Goal: Task Accomplishment & Management: Manage account settings

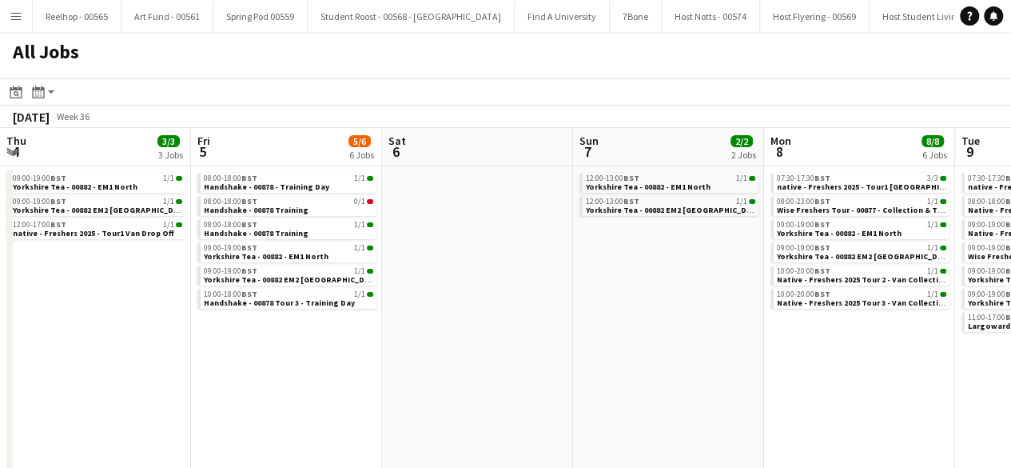
scroll to position [0, 673]
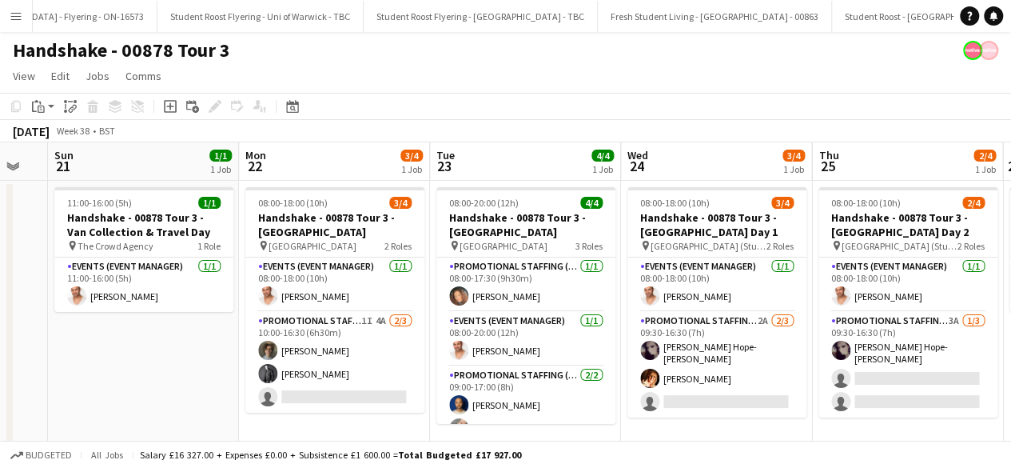
scroll to position [0, 593]
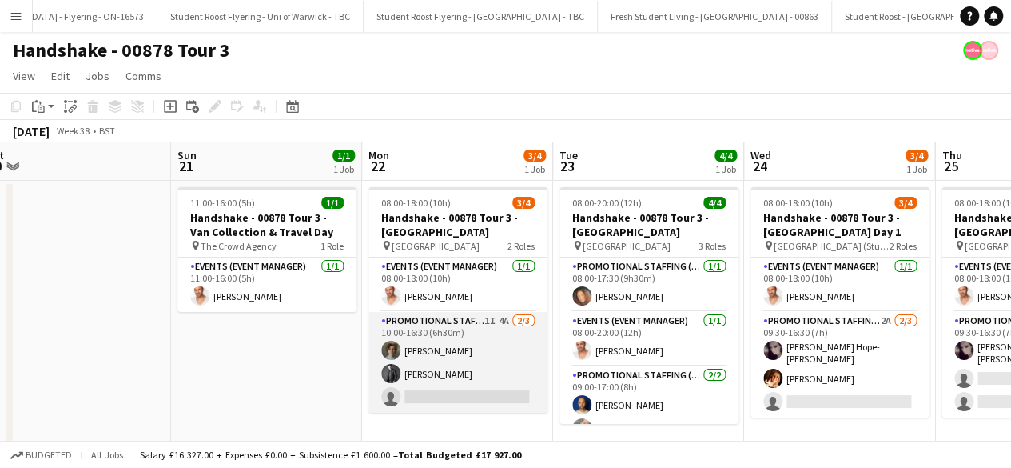
click at [466, 357] on app-card-role "Promotional Staffing (Brand Ambassadors) 1I 4A 2/3 10:00-16:30 (6h30m) Ezrá Gar…" at bounding box center [458, 362] width 179 height 101
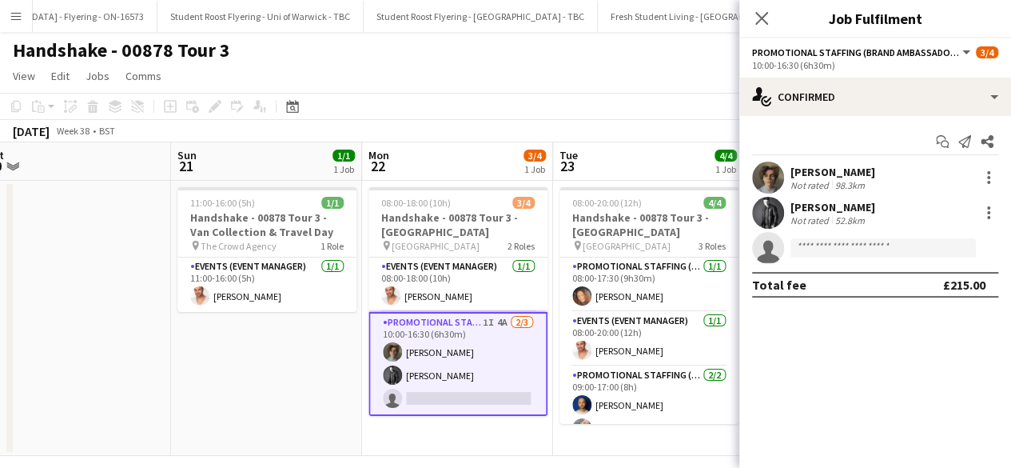
click at [918, 77] on app-options-switcher "Promotional Staffing (Brand Ambassadors) All roles Promotional Staffing (Brand …" at bounding box center [876, 57] width 272 height 39
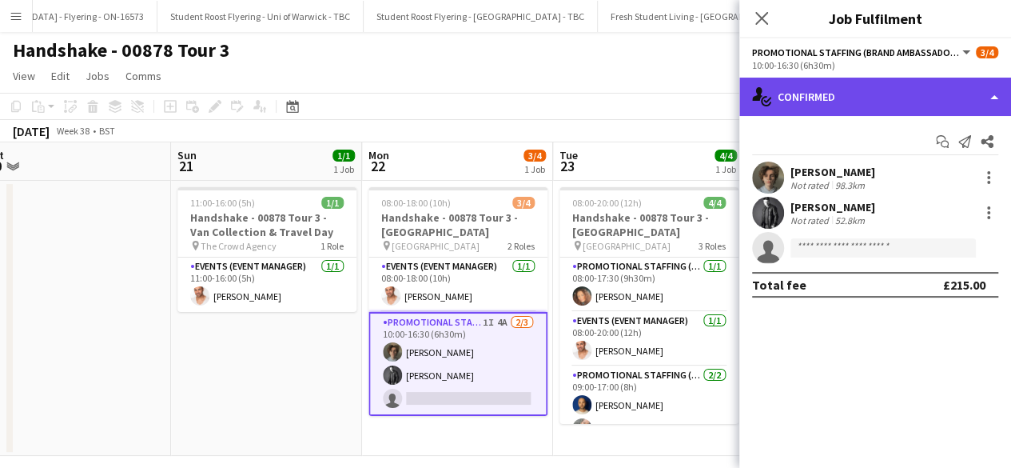
click at [918, 84] on div "single-neutral-actions-check-2 Confirmed" at bounding box center [876, 97] width 272 height 38
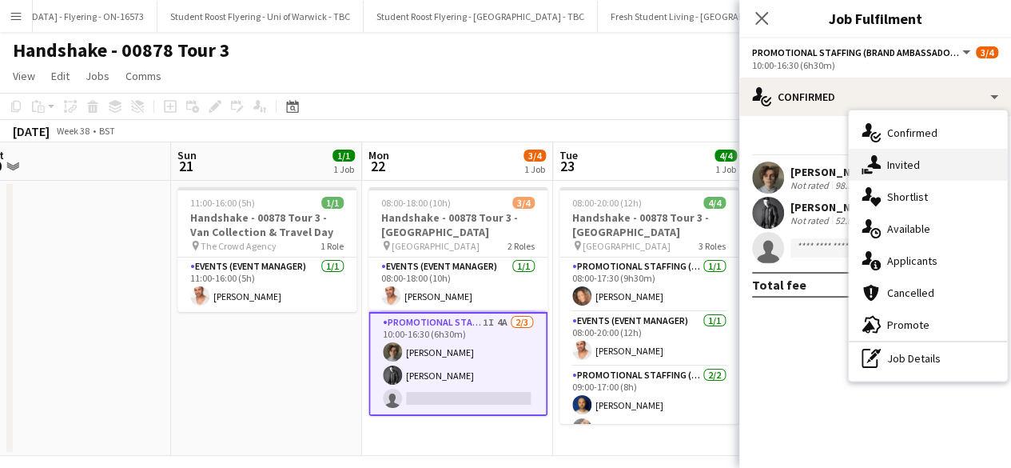
click at [920, 167] on div "single-neutral-actions-share-1 Invited" at bounding box center [928, 165] width 158 height 32
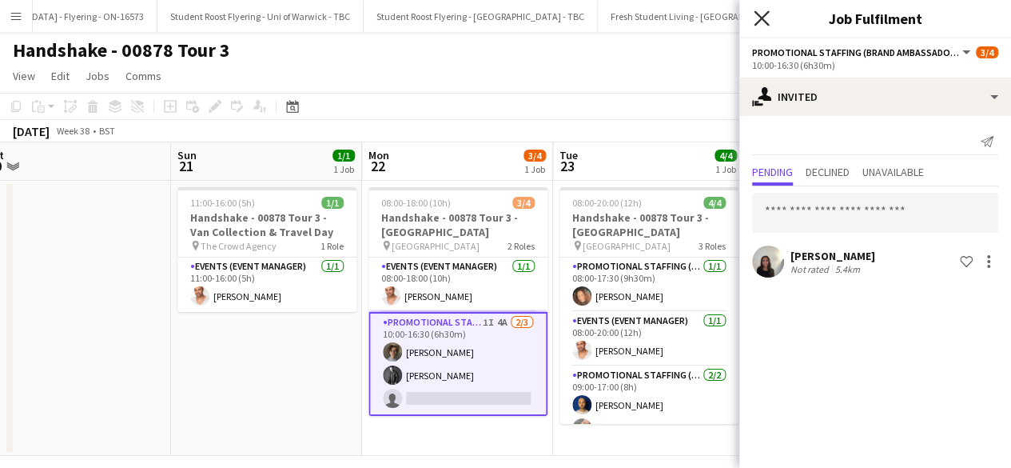
click at [756, 13] on icon at bounding box center [761, 17] width 15 height 15
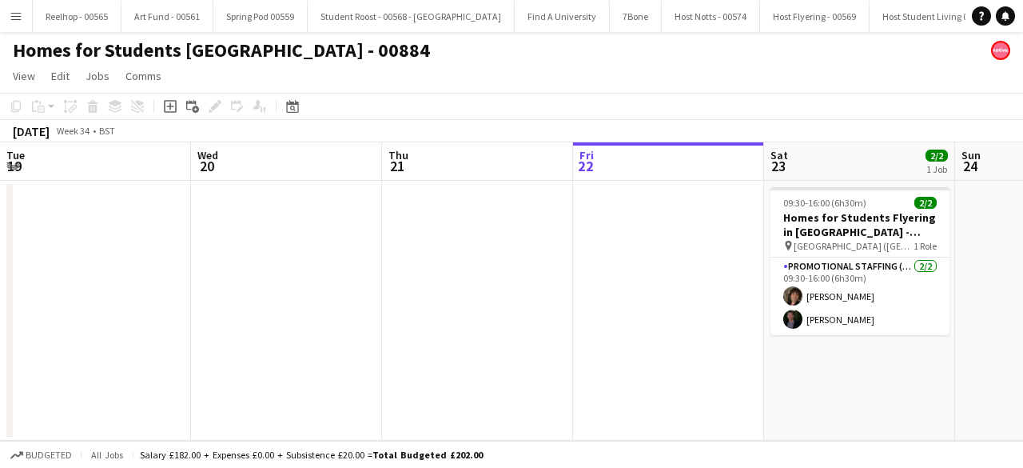
scroll to position [0, 550]
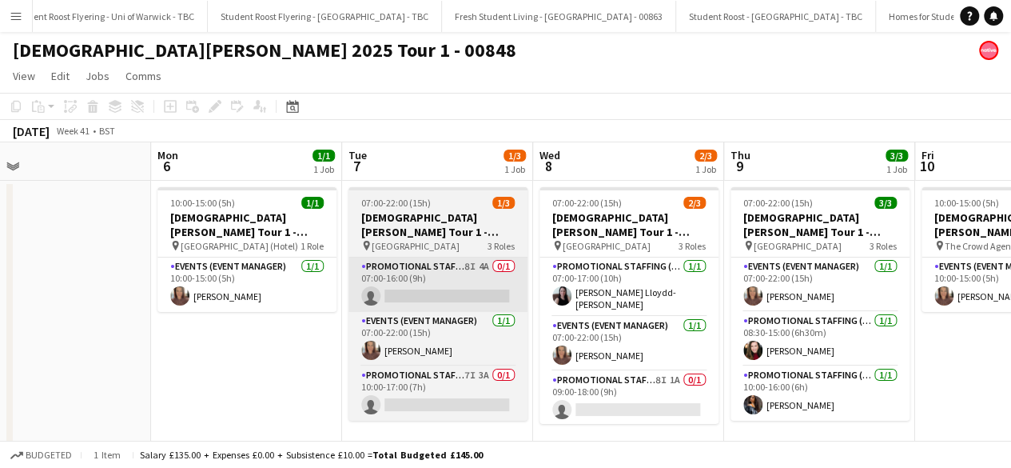
scroll to position [0, 421]
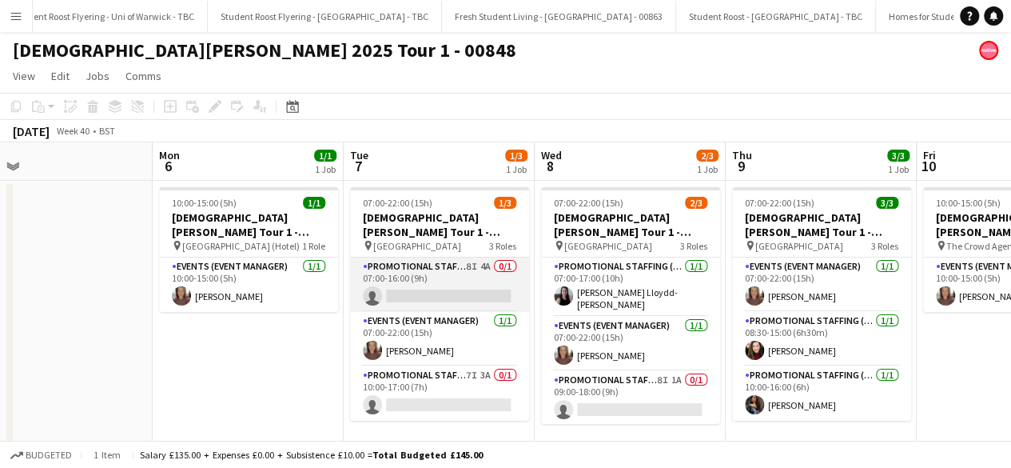
click at [464, 287] on app-card-role "Promotional Staffing (Brand Ambassadors) 8I 4A 0/1 07:00-16:00 (9h) single-neut…" at bounding box center [439, 284] width 179 height 54
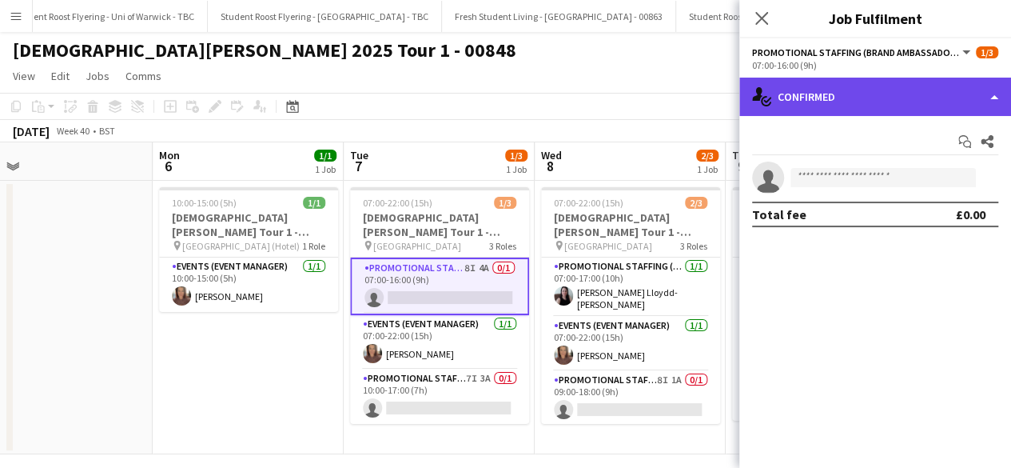
click at [932, 88] on div "single-neutral-actions-check-2 Confirmed" at bounding box center [876, 97] width 272 height 38
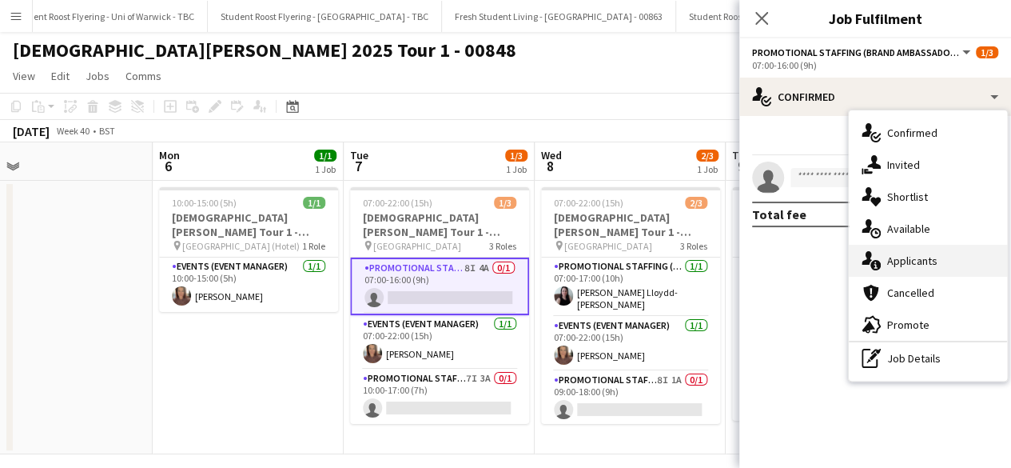
click at [927, 258] on div "single-neutral-actions-information Applicants" at bounding box center [928, 261] width 158 height 32
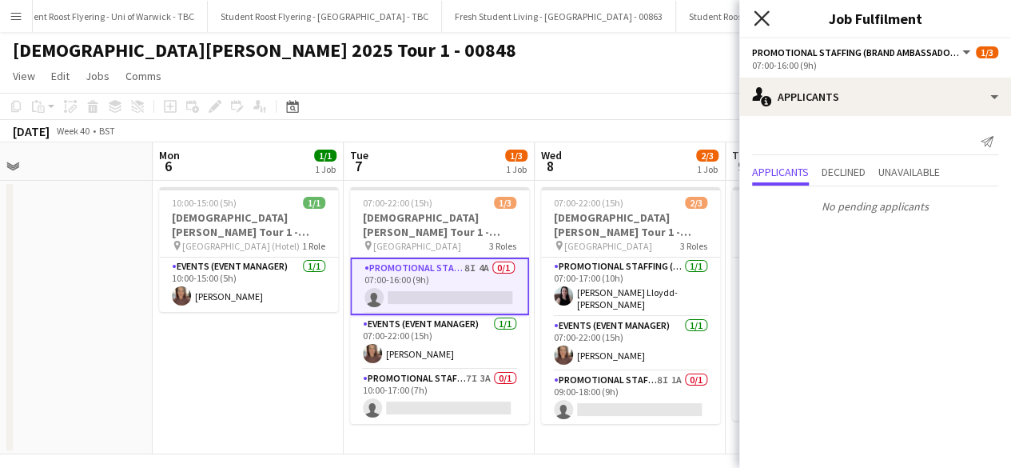
click at [764, 20] on icon at bounding box center [761, 17] width 15 height 15
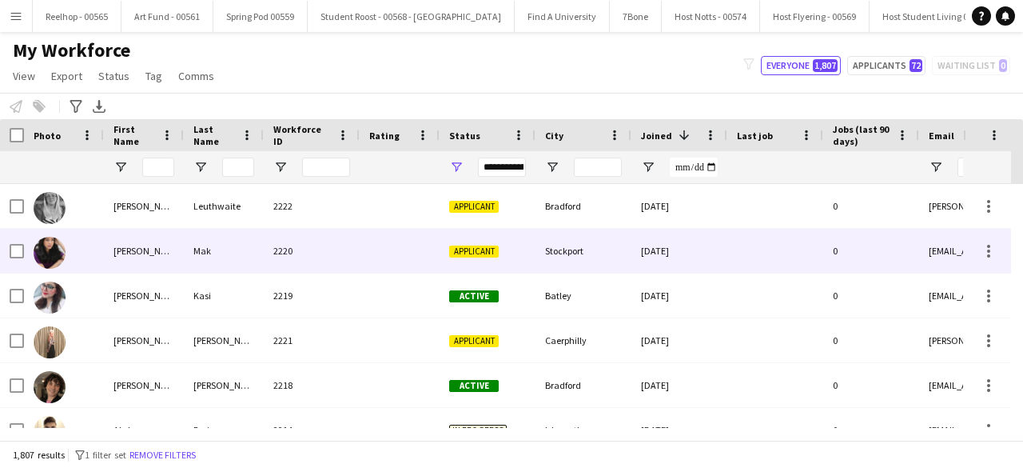
click at [378, 249] on div at bounding box center [400, 251] width 80 height 44
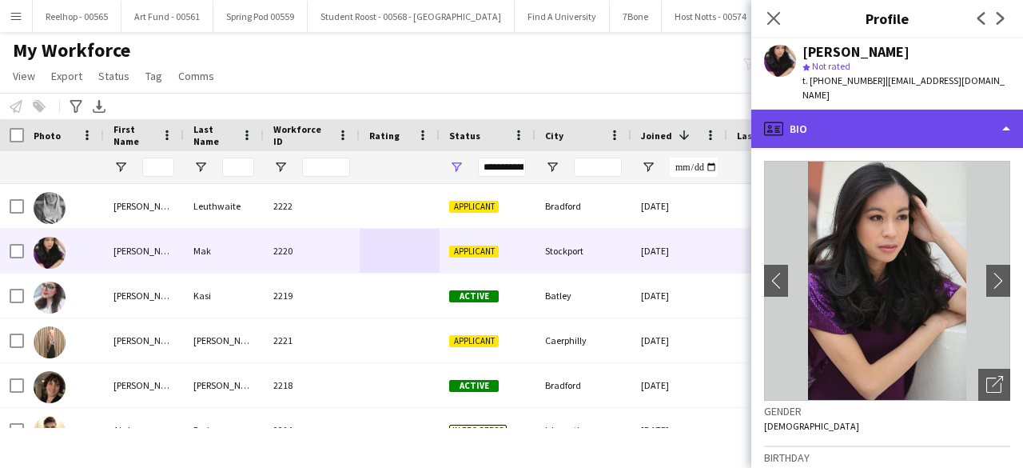
click at [912, 118] on div "profile Bio" at bounding box center [888, 129] width 272 height 38
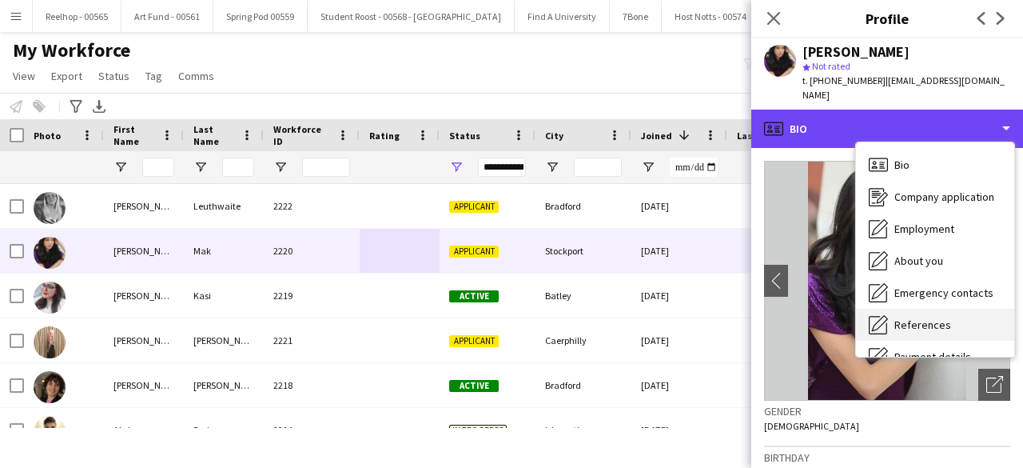
scroll to position [150, 0]
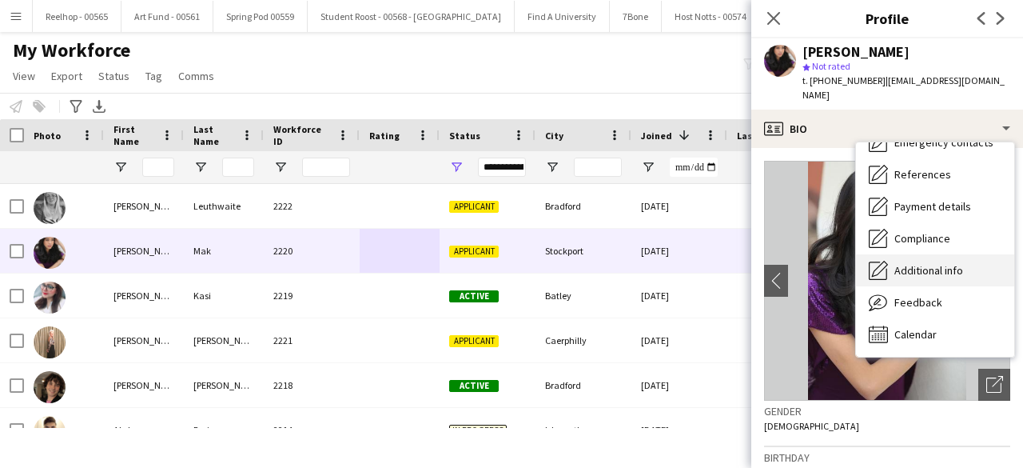
click at [929, 262] on div "Additional info Additional info" at bounding box center [935, 270] width 158 height 32
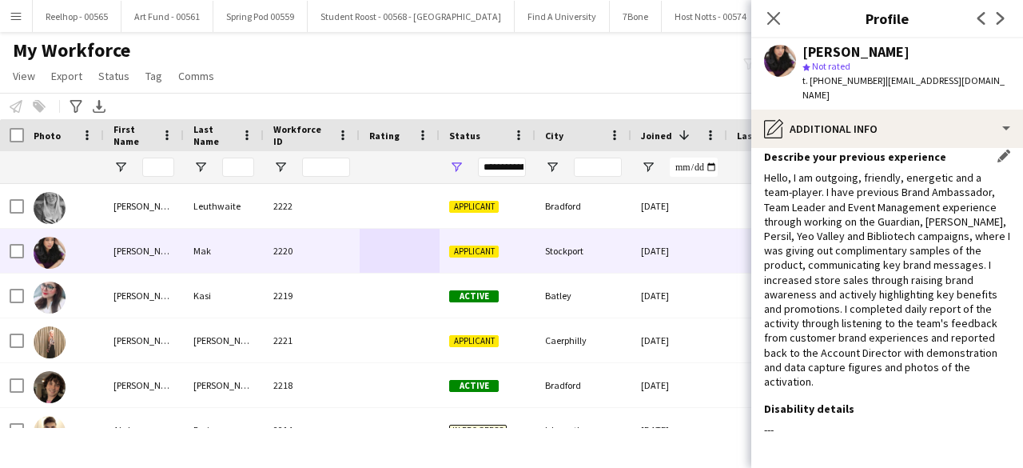
scroll to position [62, 0]
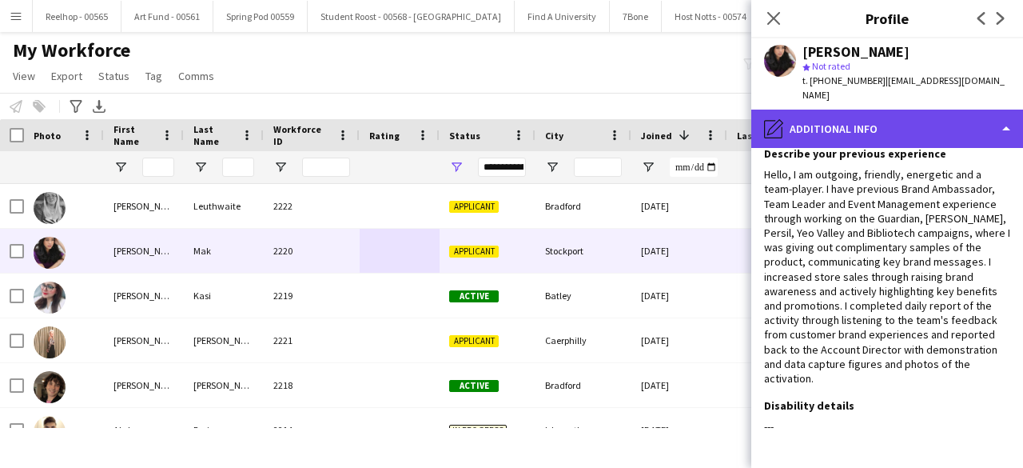
click at [923, 118] on div "pencil4 Additional info" at bounding box center [888, 129] width 272 height 38
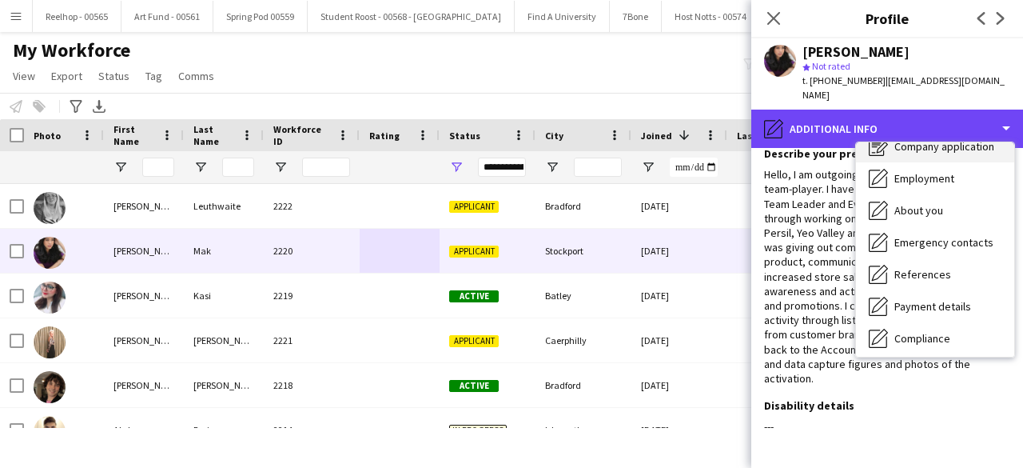
scroll to position [0, 0]
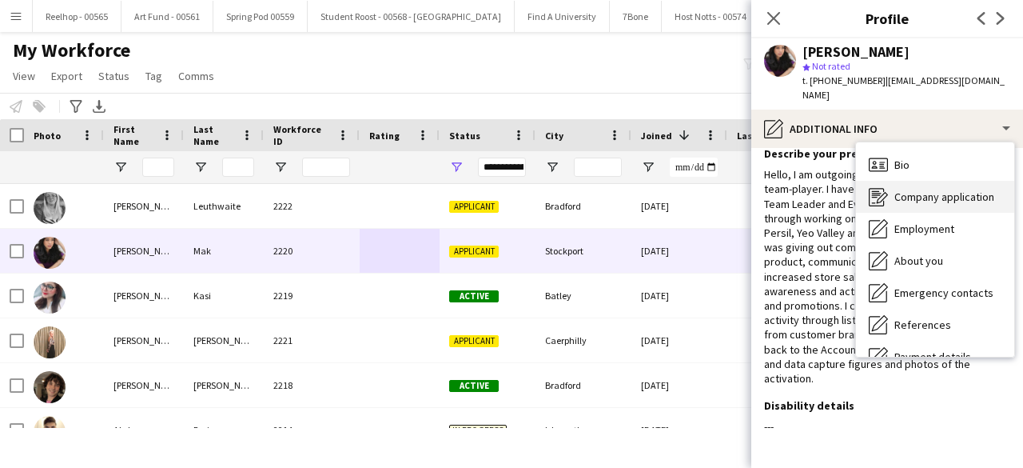
click at [938, 189] on span "Company application" at bounding box center [945, 196] width 100 height 14
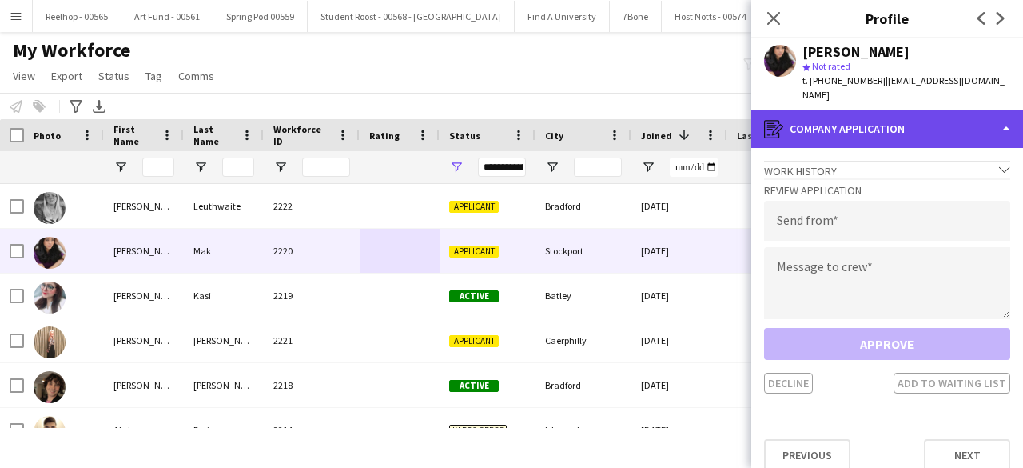
click at [909, 121] on div "register Company application" at bounding box center [888, 129] width 272 height 38
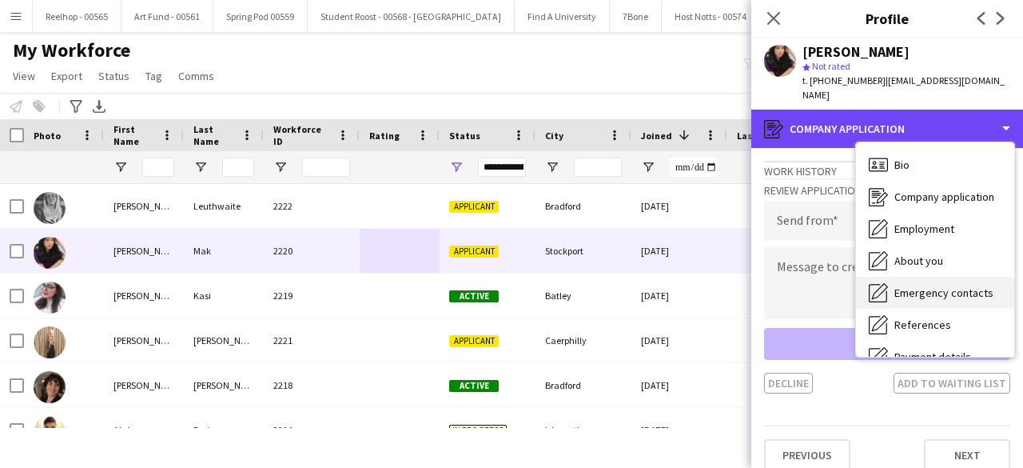
scroll to position [150, 0]
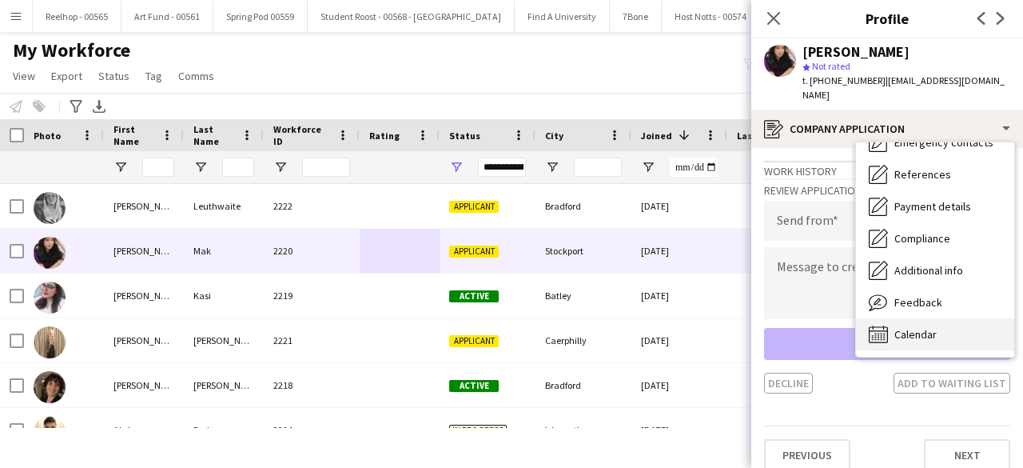
click at [916, 327] on span "Calendar" at bounding box center [916, 334] width 42 height 14
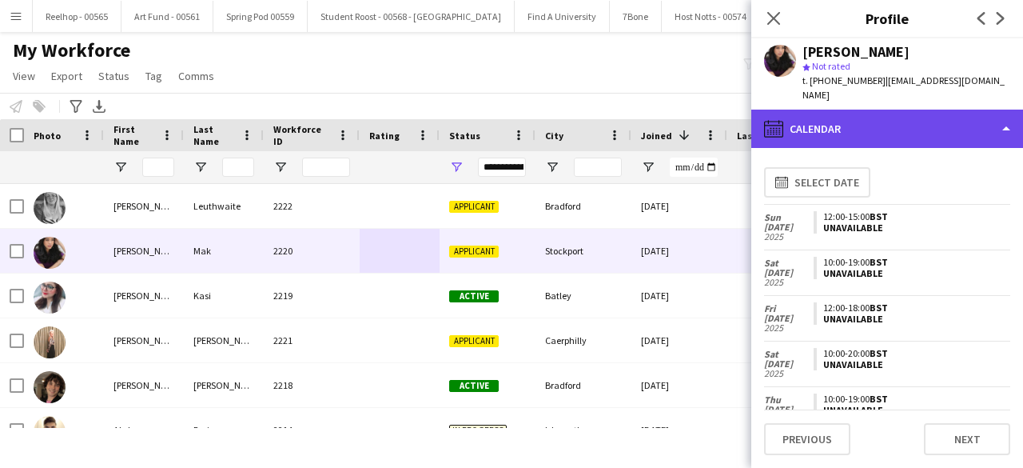
click at [880, 124] on div "calendar-full Calendar" at bounding box center [888, 129] width 272 height 38
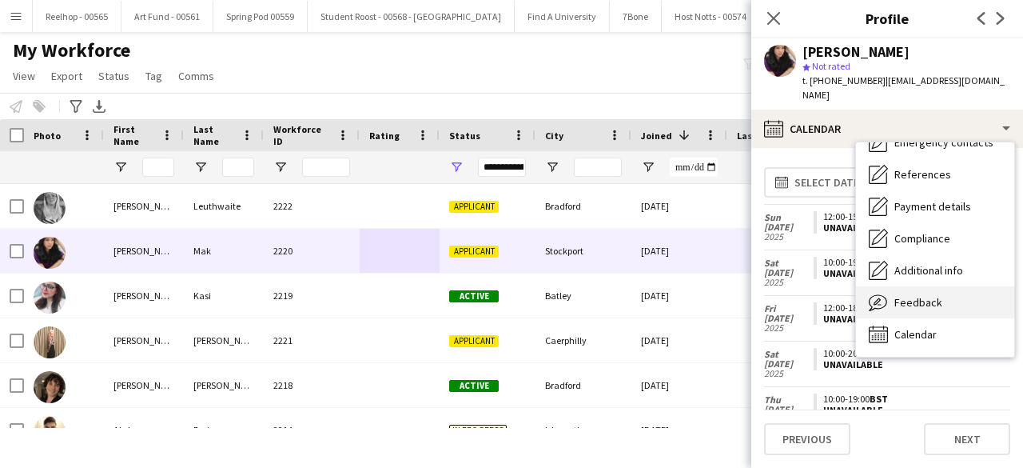
click at [916, 295] on span "Feedback" at bounding box center [919, 302] width 48 height 14
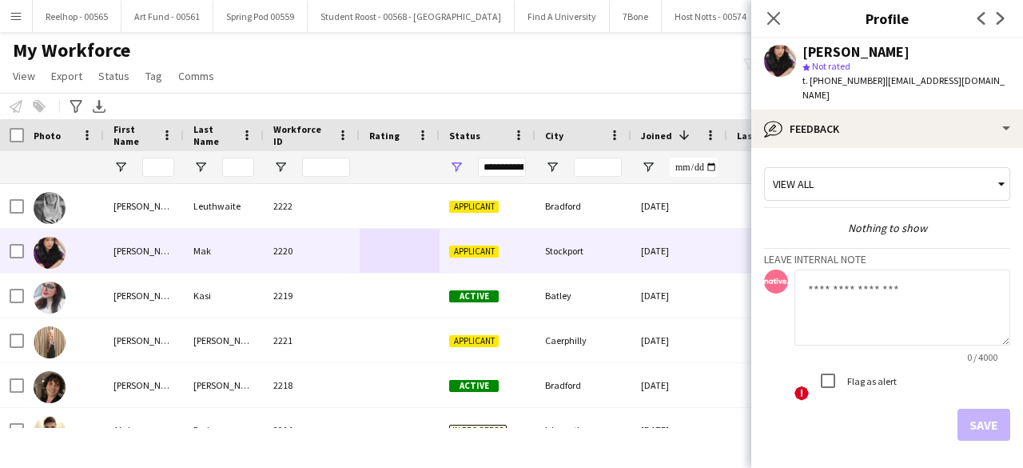
click at [858, 272] on textarea at bounding box center [903, 307] width 216 height 76
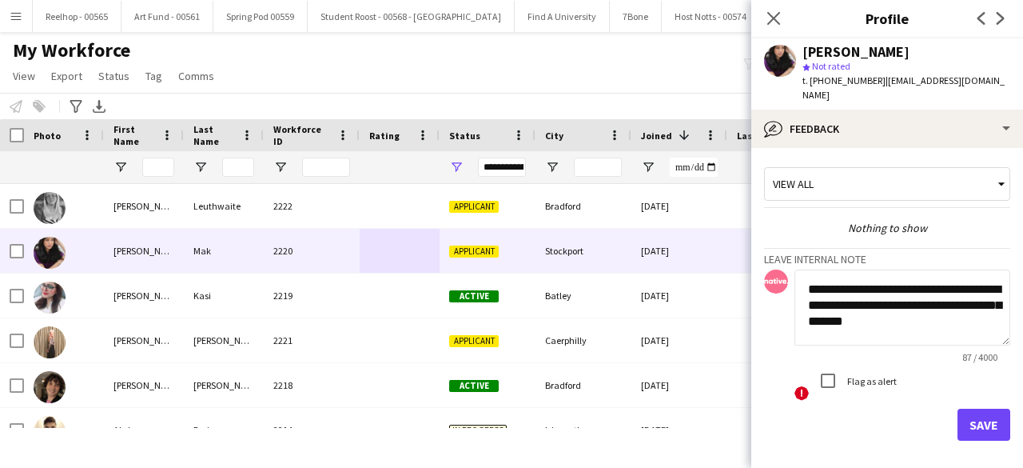
type textarea "**********"
click at [969, 409] on button "Save" at bounding box center [984, 425] width 53 height 32
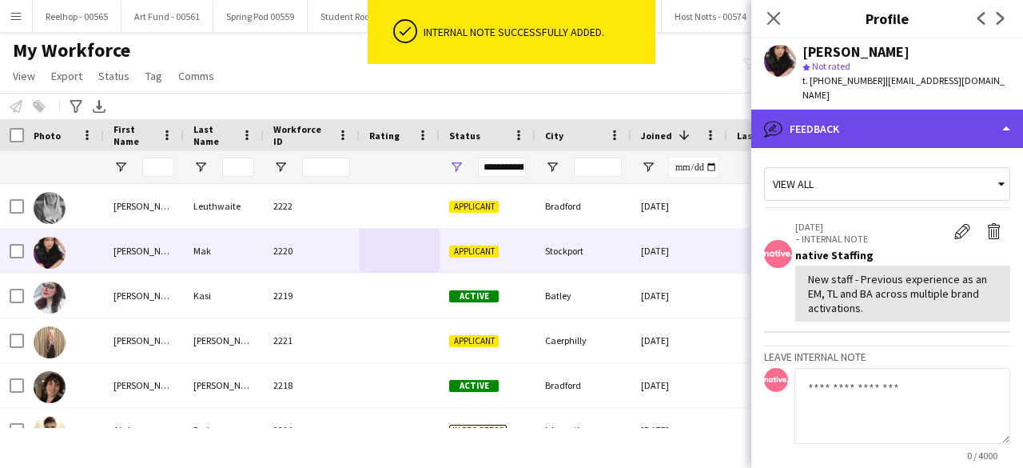
click at [910, 119] on div "bubble-pencil Feedback" at bounding box center [888, 129] width 272 height 38
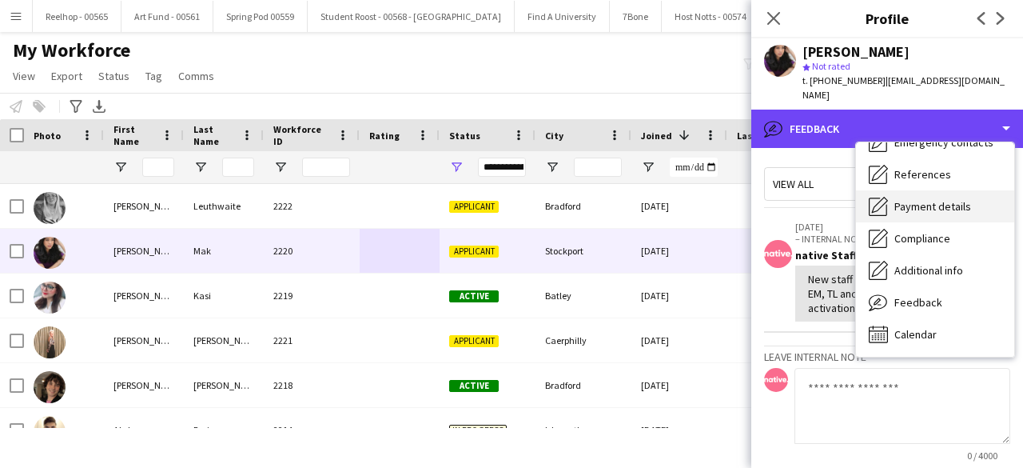
scroll to position [0, 0]
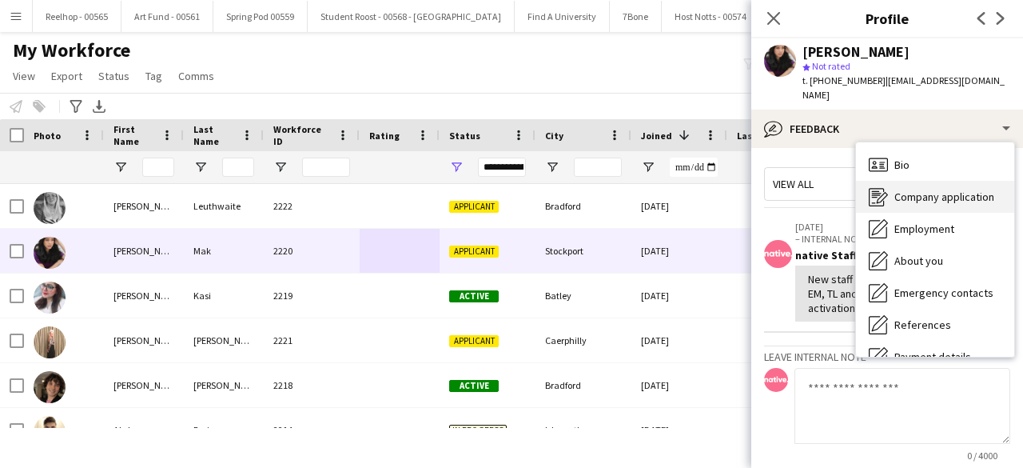
click at [933, 189] on span "Company application" at bounding box center [945, 196] width 100 height 14
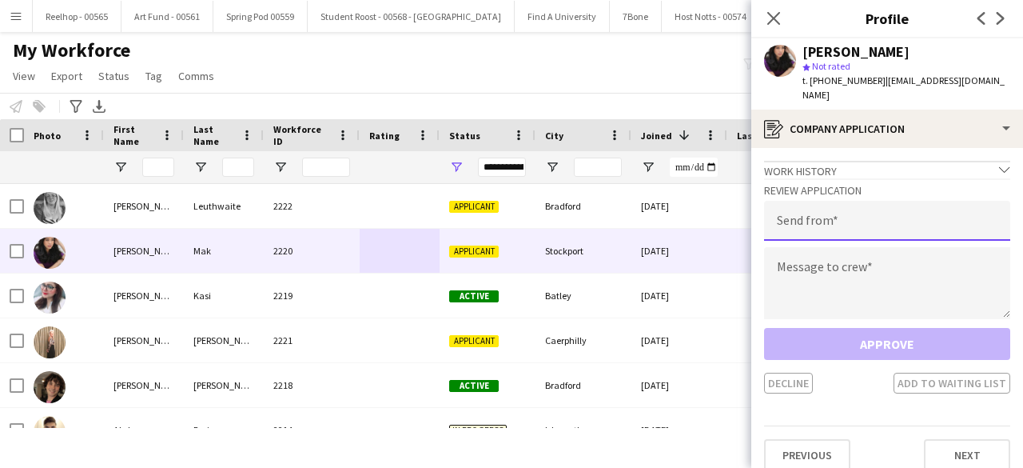
click at [860, 210] on input "email" at bounding box center [887, 221] width 246 height 40
type input "**********"
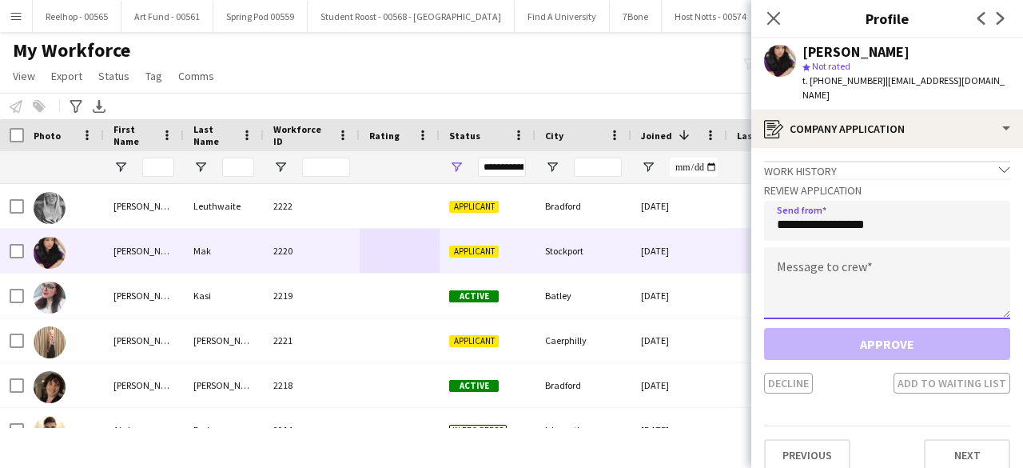
click at [852, 252] on textarea at bounding box center [887, 283] width 246 height 72
paste textarea "**********"
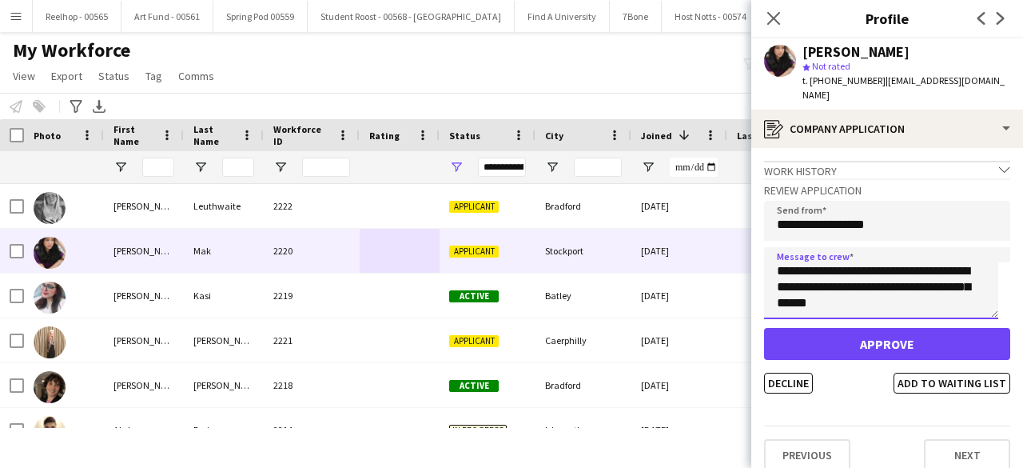
type textarea "**********"
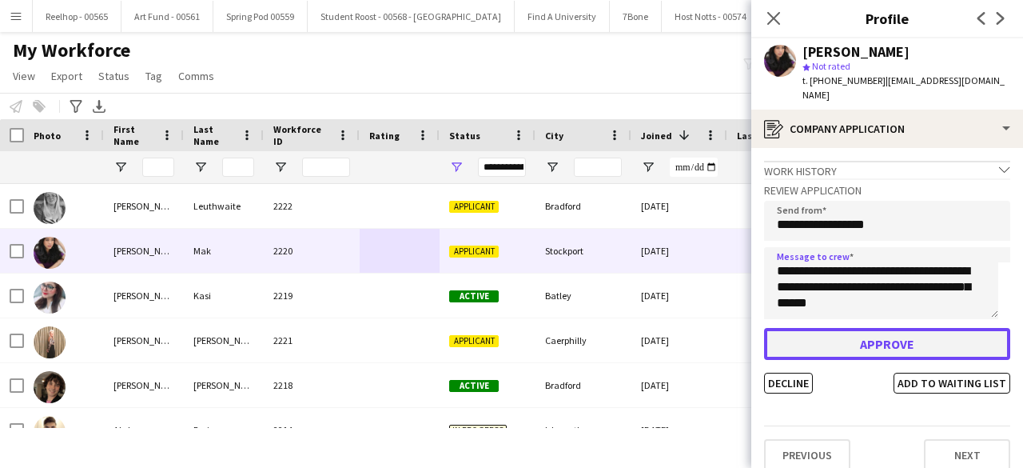
click at [877, 329] on button "Approve" at bounding box center [887, 344] width 246 height 32
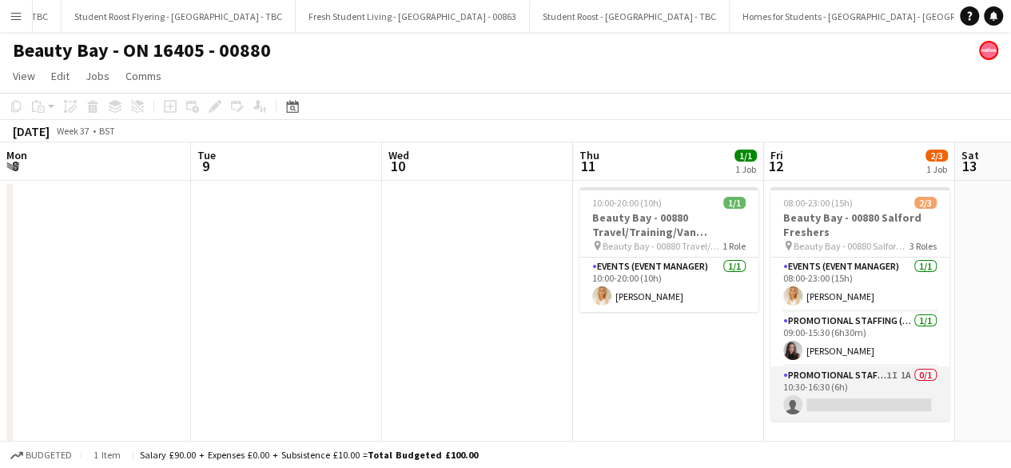
click at [771, 402] on app-card-role "Promotional Staffing (Brand Ambassadors) 1I 1A 0/1 10:30-16:30 (6h) single-neut…" at bounding box center [860, 393] width 179 height 54
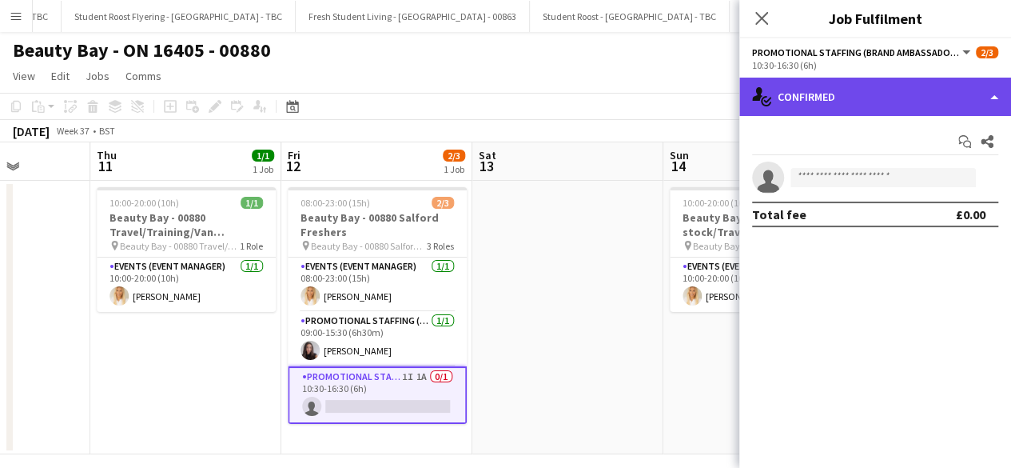
click at [879, 100] on div "single-neutral-actions-check-2 Confirmed" at bounding box center [876, 97] width 272 height 38
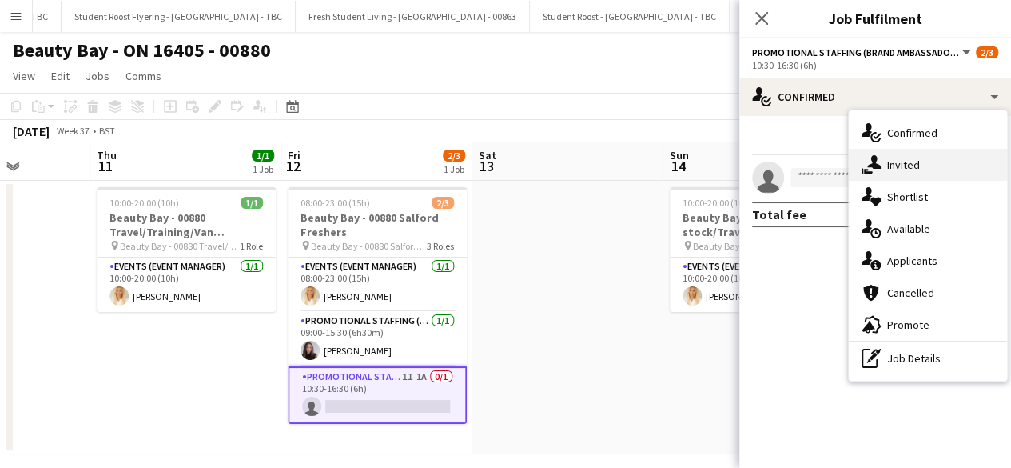
click at [897, 166] on div "single-neutral-actions-share-1 Invited" at bounding box center [928, 165] width 158 height 32
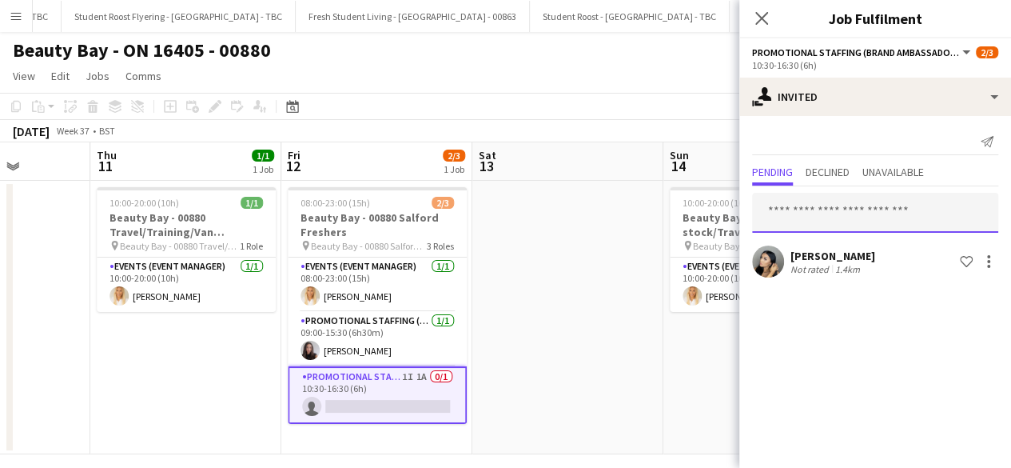
click at [817, 207] on input "text" at bounding box center [875, 213] width 246 height 40
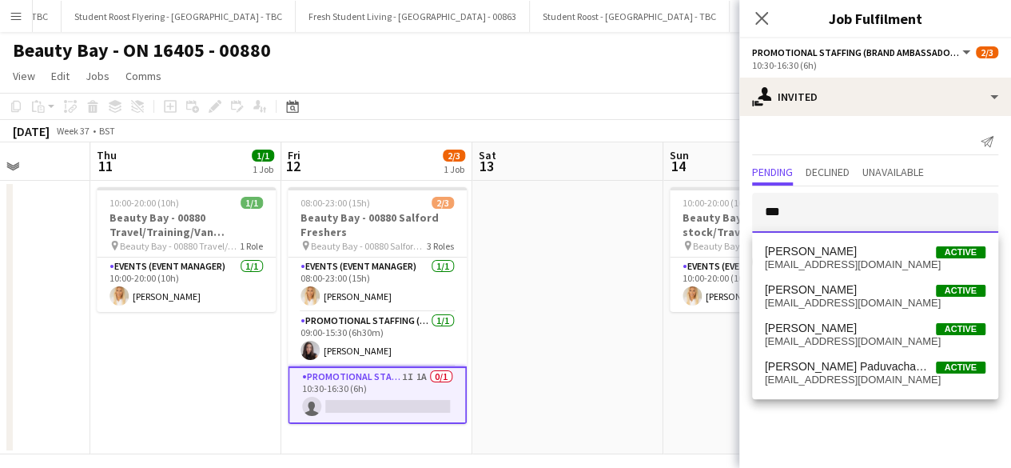
type input "*"
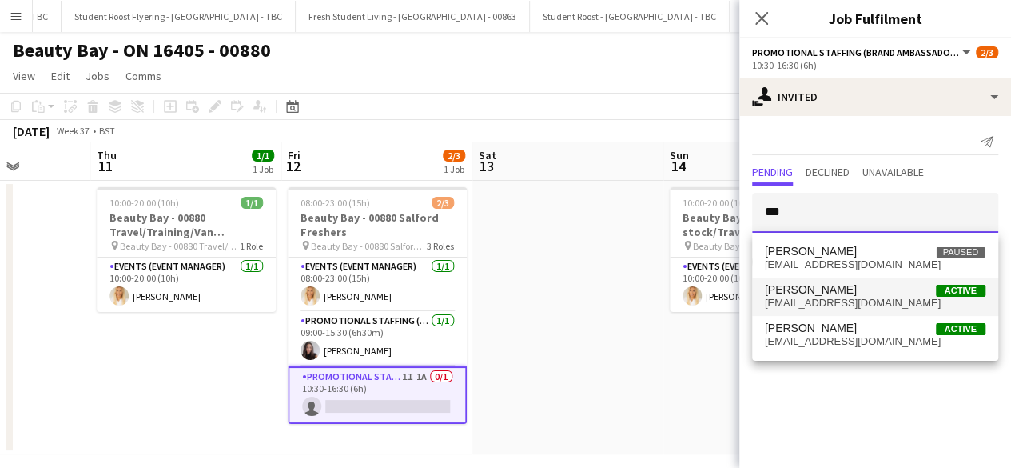
type input "***"
click at [820, 289] on span "Christine Mak" at bounding box center [811, 290] width 92 height 14
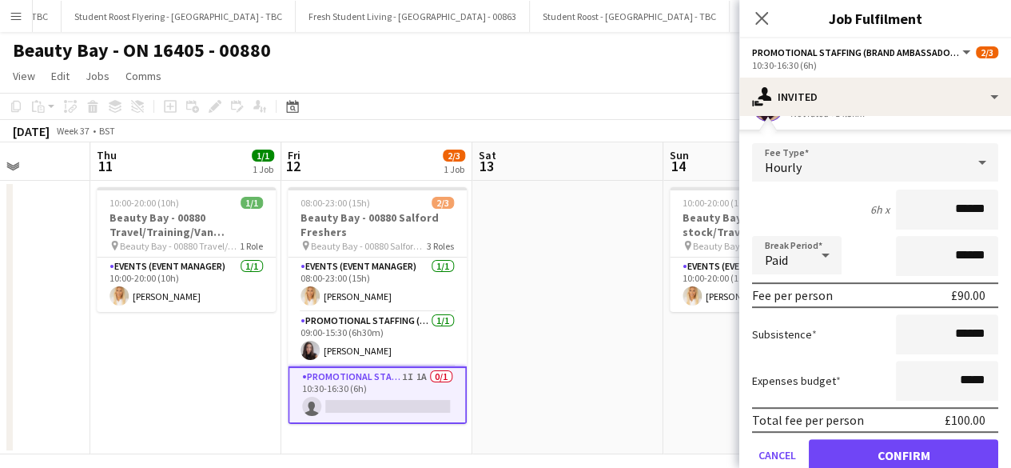
scroll to position [222, 0]
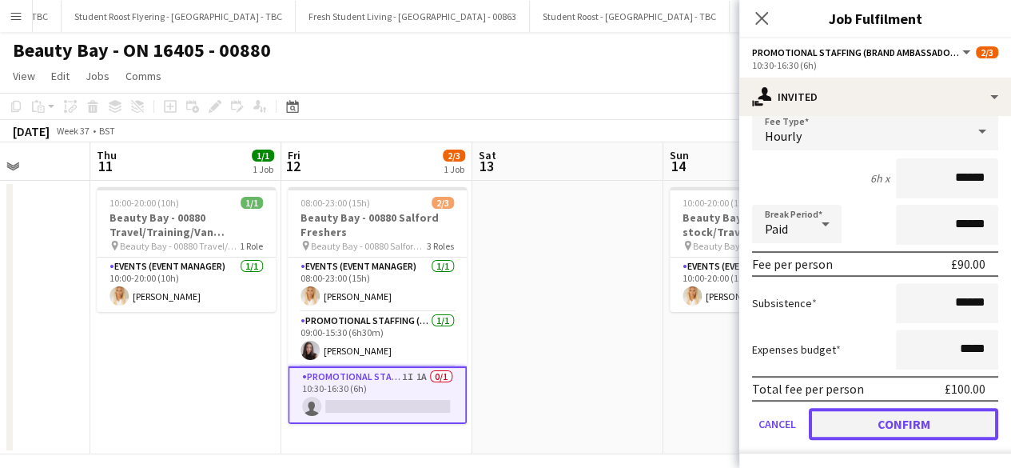
click at [849, 418] on button "Confirm" at bounding box center [903, 424] width 189 height 32
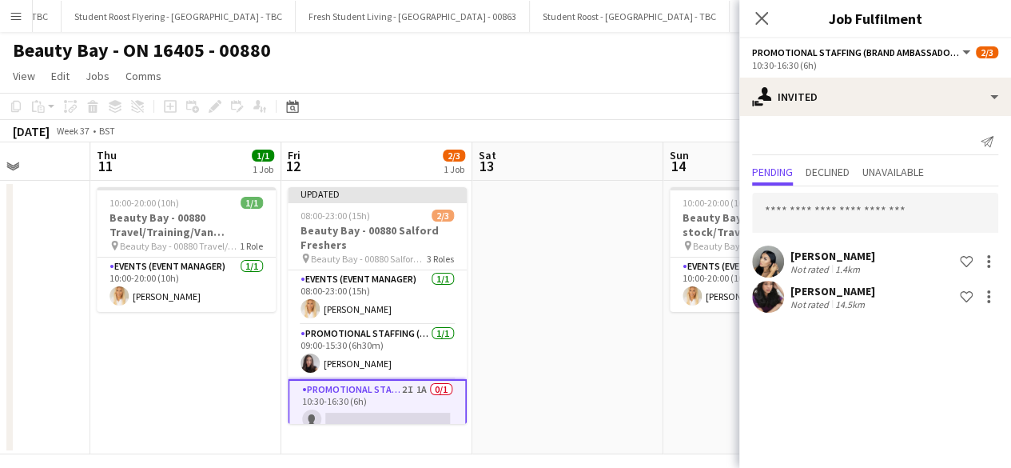
scroll to position [0, 0]
click at [477, 324] on app-date-cell at bounding box center [568, 317] width 191 height 273
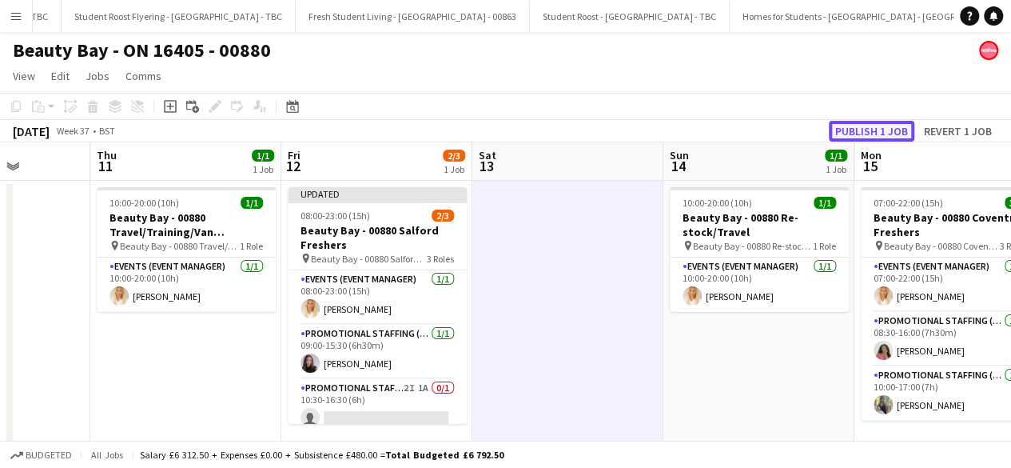
click at [872, 126] on button "Publish 1 job" at bounding box center [872, 131] width 86 height 21
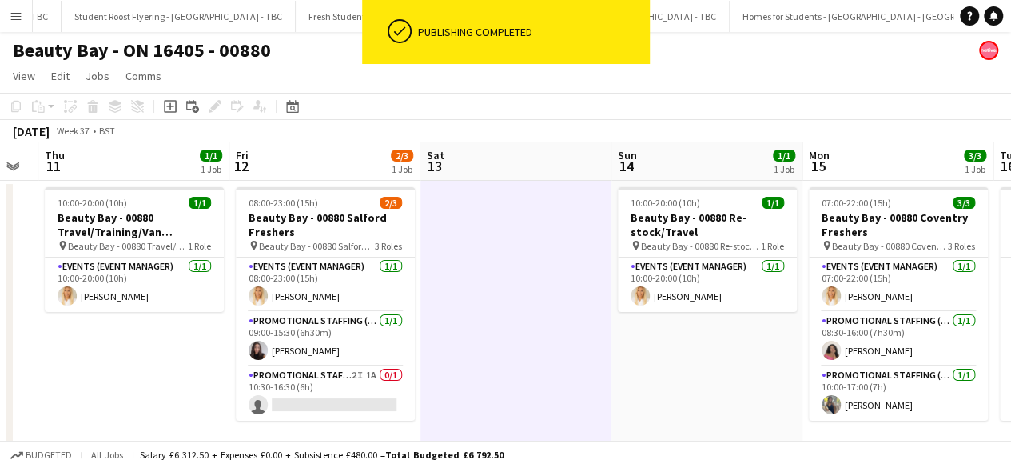
scroll to position [0, 344]
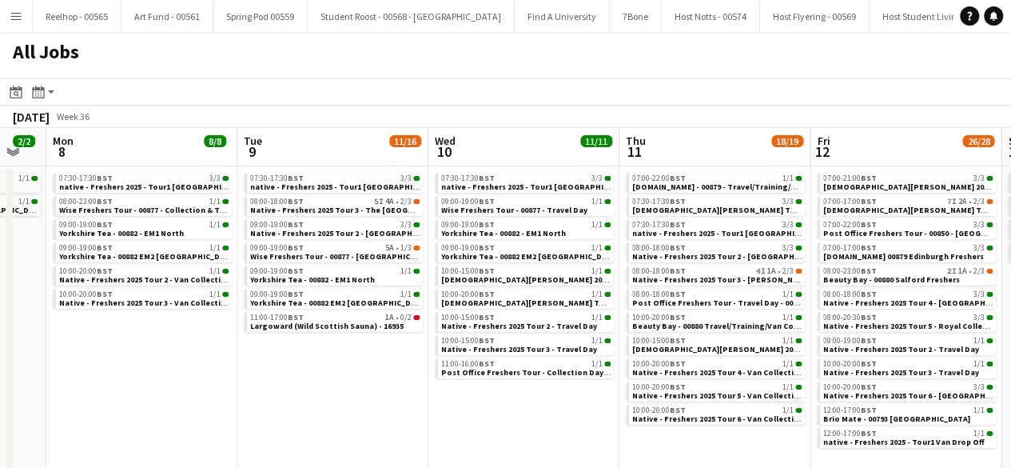
scroll to position [0, 719]
click at [377, 245] on div "09:00-19:00 BST 5A • 1/3" at bounding box center [334, 248] width 170 height 8
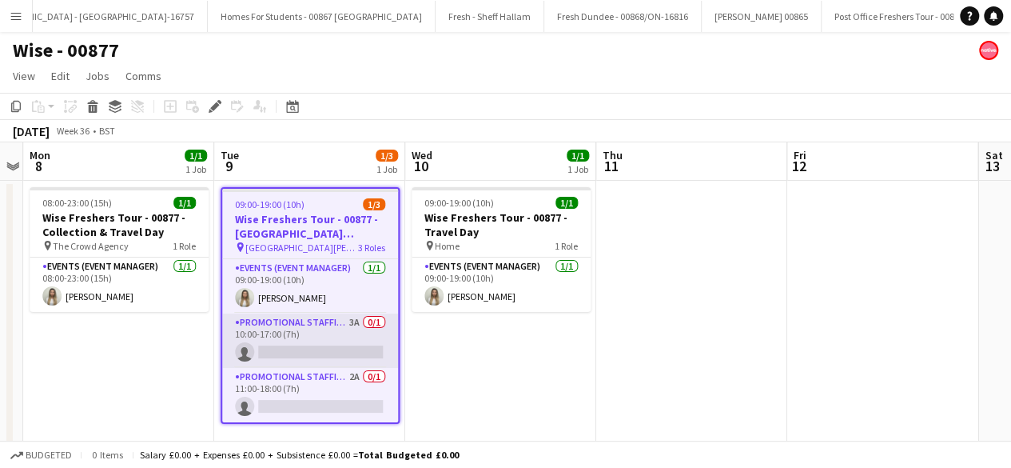
scroll to position [0, 23406]
click at [334, 345] on app-card-role "Promotional Staffing (Brand Ambassadors) 3A 0/1 10:00-17:00 (7h) single-neutral…" at bounding box center [310, 340] width 176 height 54
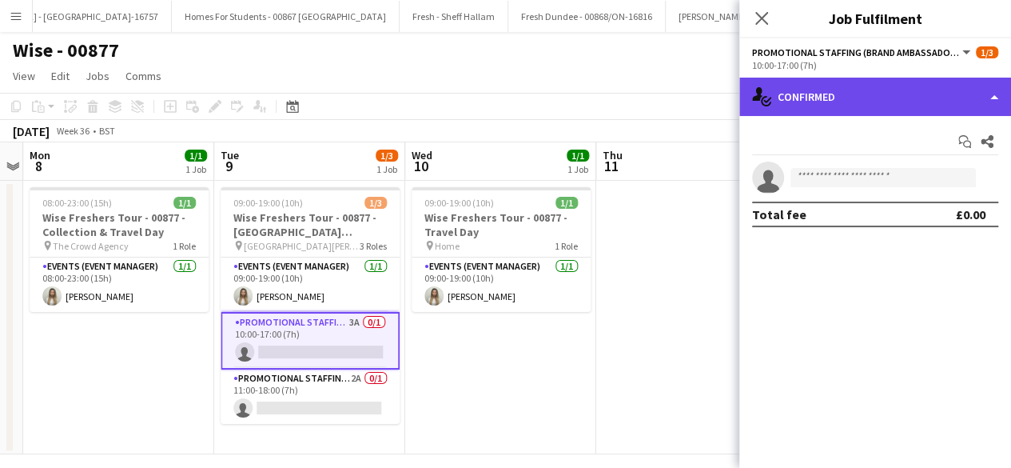
click at [913, 90] on div "single-neutral-actions-check-2 Confirmed" at bounding box center [876, 97] width 272 height 38
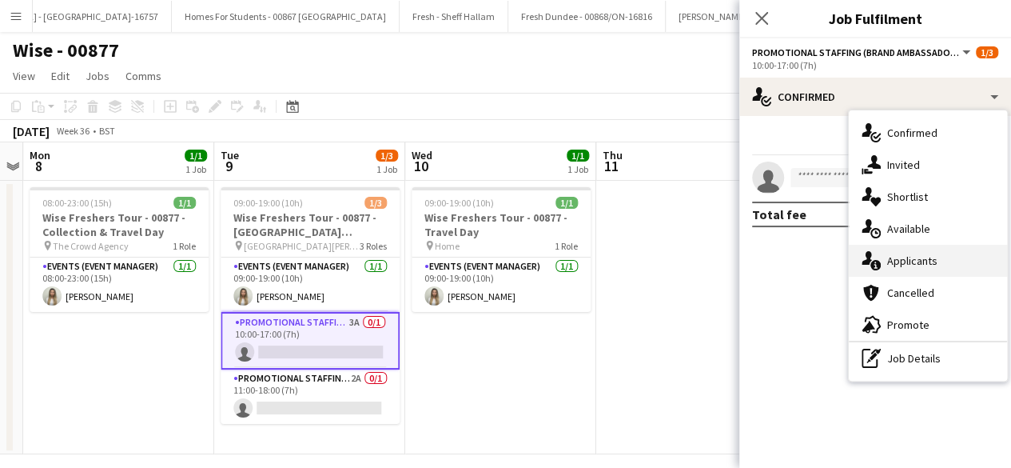
click at [923, 250] on div "single-neutral-actions-information Applicants" at bounding box center [928, 261] width 158 height 32
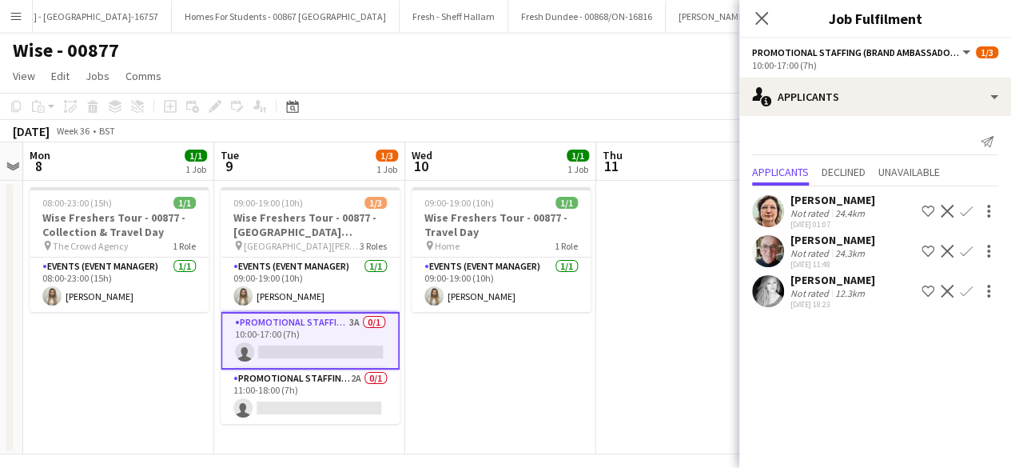
click at [969, 289] on app-icon "Confirm" at bounding box center [966, 291] width 13 height 13
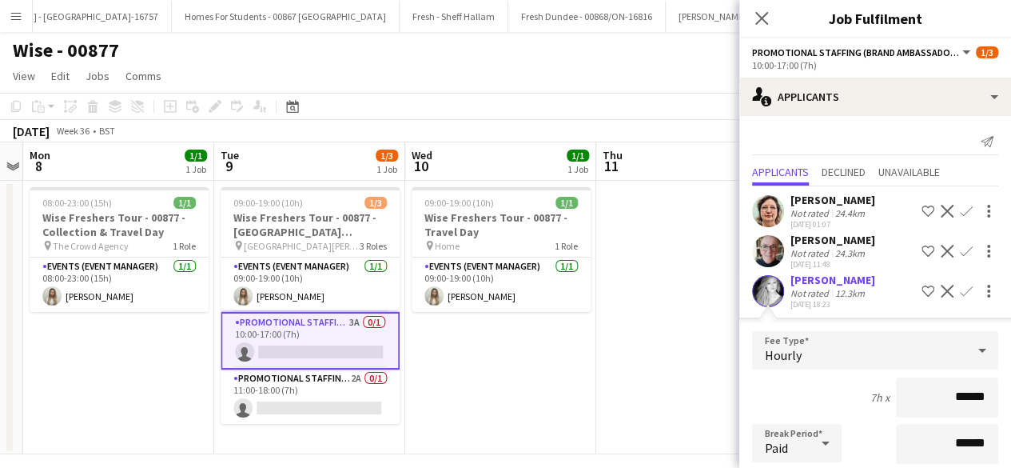
scroll to position [219, 0]
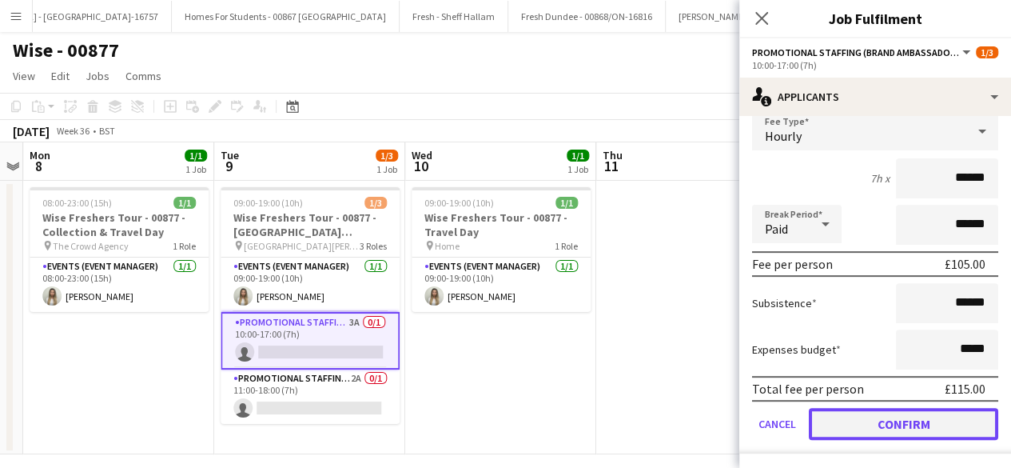
click at [861, 426] on button "Confirm" at bounding box center [903, 424] width 189 height 32
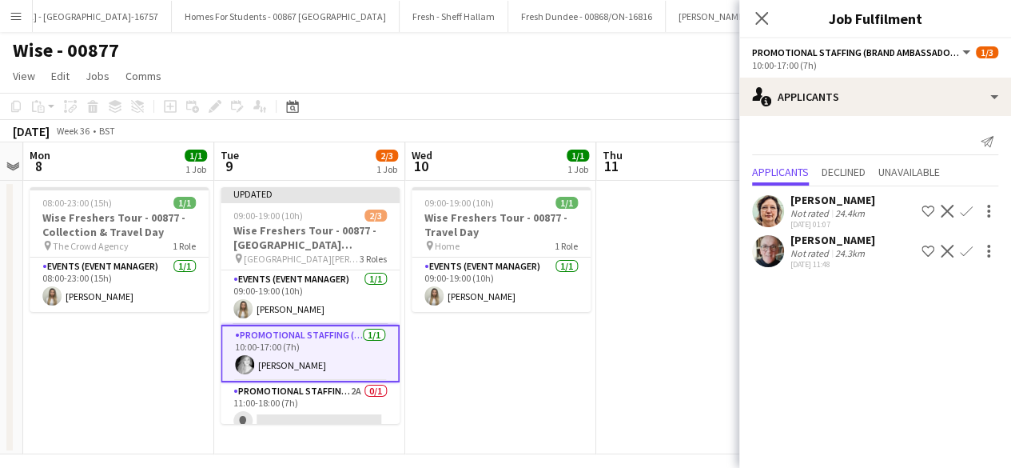
scroll to position [0, 0]
click at [315, 402] on app-card-role "Promotional Staffing (Brand Ambassadors) 2A 0/1 11:00-18:00 (7h) single-neutral…" at bounding box center [310, 409] width 179 height 54
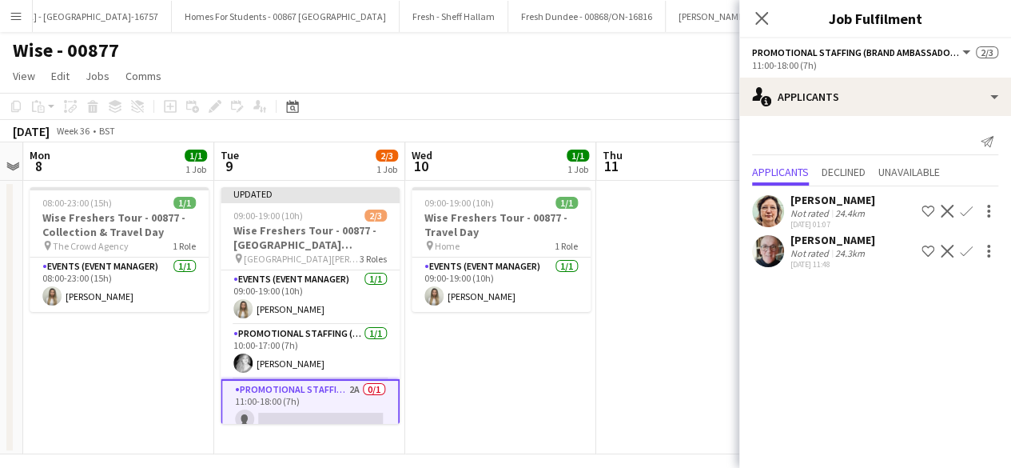
click at [517, 357] on app-date-cell "09:00-19:00 (10h) 1/1 Wise Freshers Tour - 00877 - Travel Day pin Home 1 Role E…" at bounding box center [500, 317] width 191 height 273
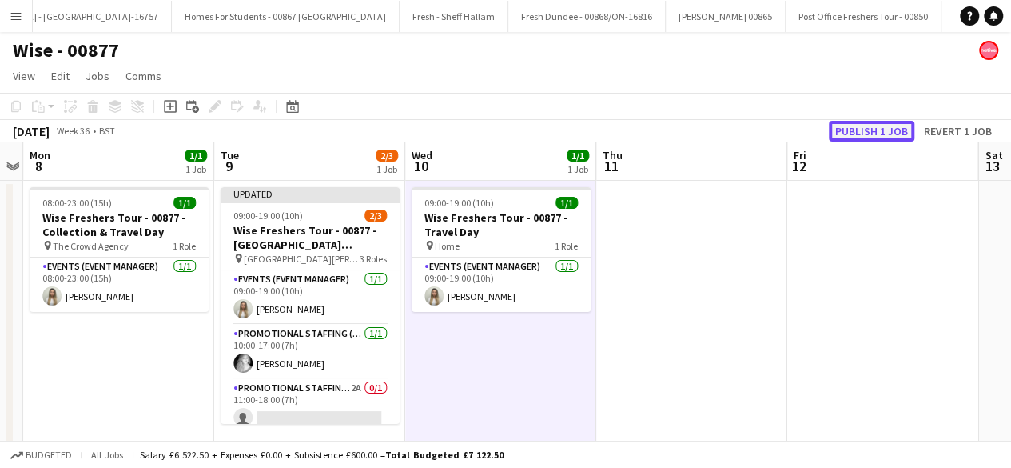
click at [877, 130] on button "Publish 1 job" at bounding box center [872, 131] width 86 height 21
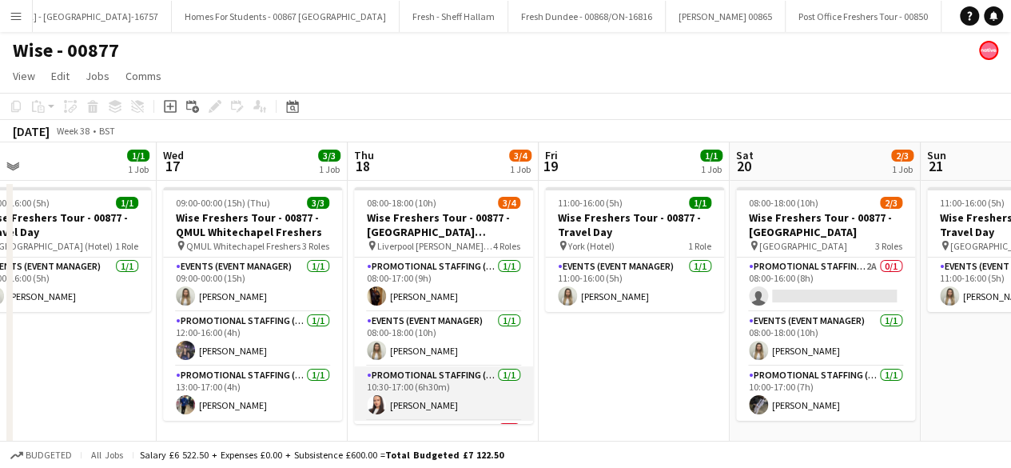
scroll to position [50, 0]
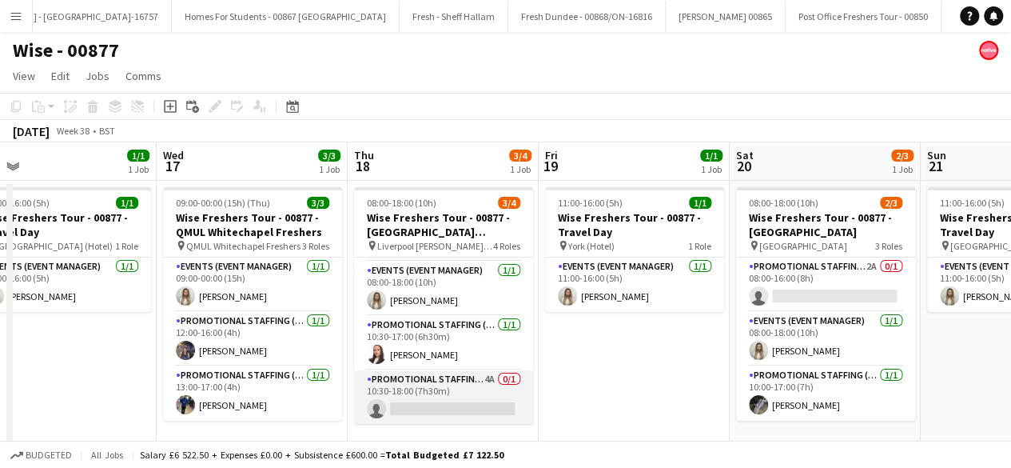
click at [459, 405] on app-card-role "Promotional Staffing (Brand Ambassadors) 4A 0/1 10:30-18:00 (7h30m) single-neut…" at bounding box center [443, 397] width 179 height 54
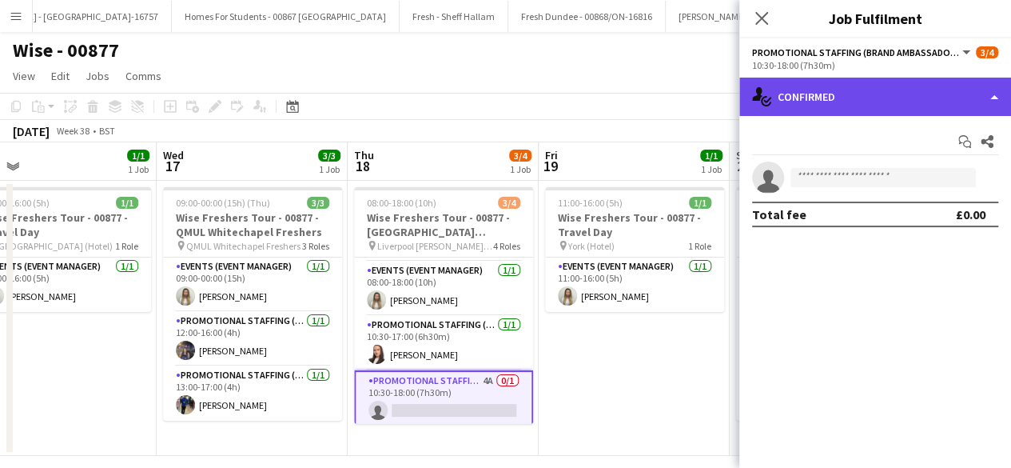
click at [918, 95] on div "single-neutral-actions-check-2 Confirmed" at bounding box center [876, 97] width 272 height 38
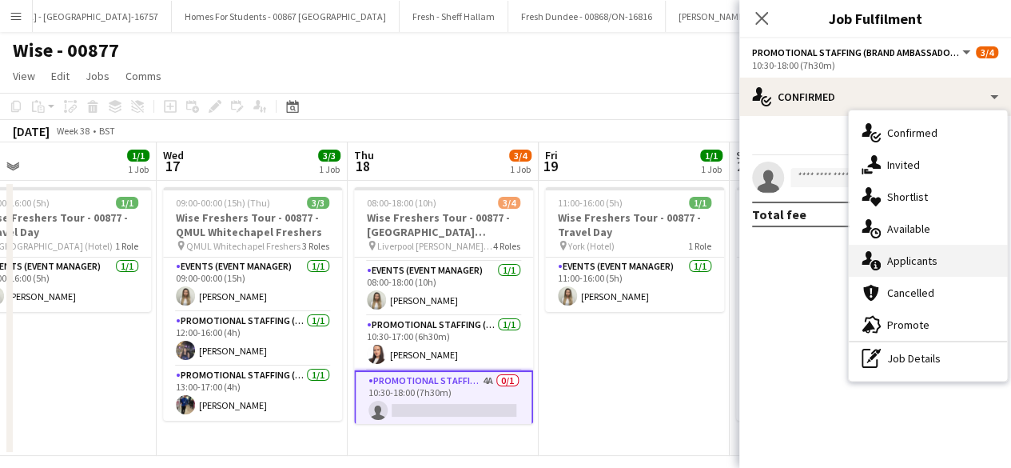
click at [935, 262] on div "single-neutral-actions-information Applicants" at bounding box center [928, 261] width 158 height 32
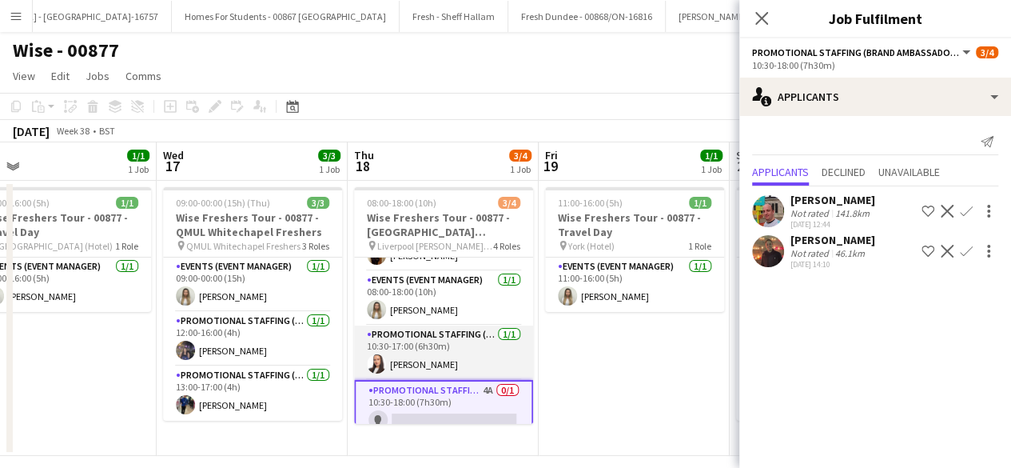
scroll to position [54, 0]
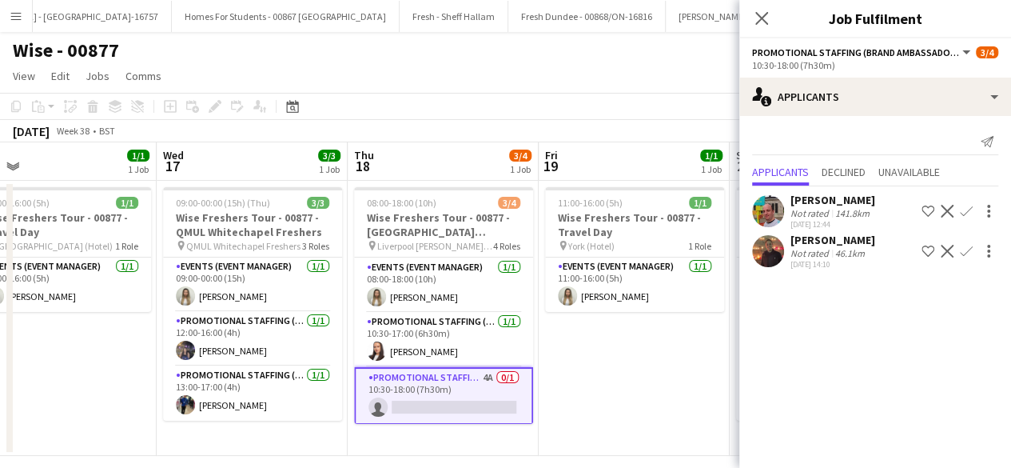
click at [774, 250] on app-user-avatar at bounding box center [768, 251] width 32 height 32
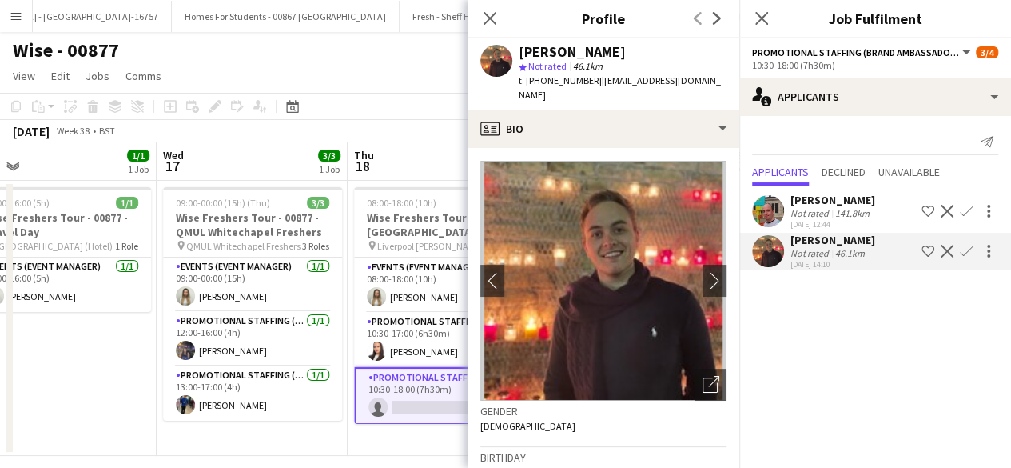
click at [964, 250] on app-icon "Confirm" at bounding box center [966, 251] width 13 height 13
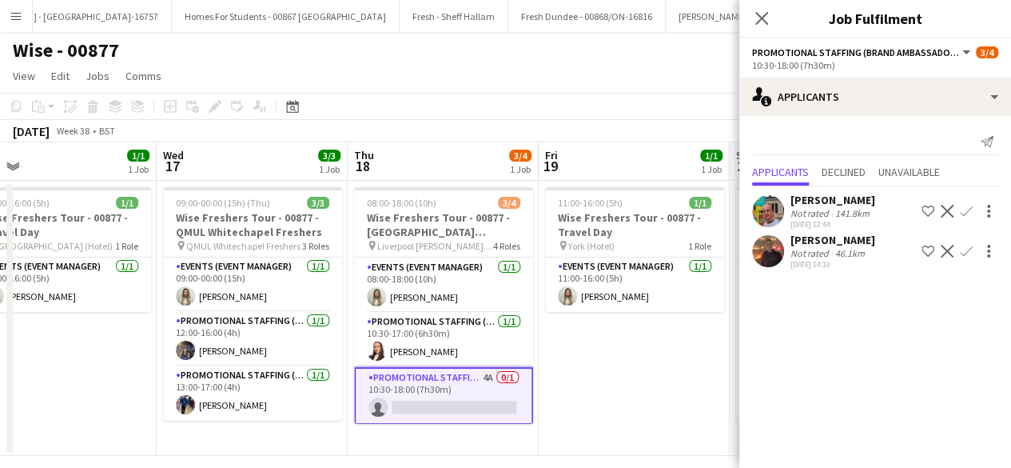
click at [964, 250] on app-icon "Confirm" at bounding box center [966, 251] width 13 height 13
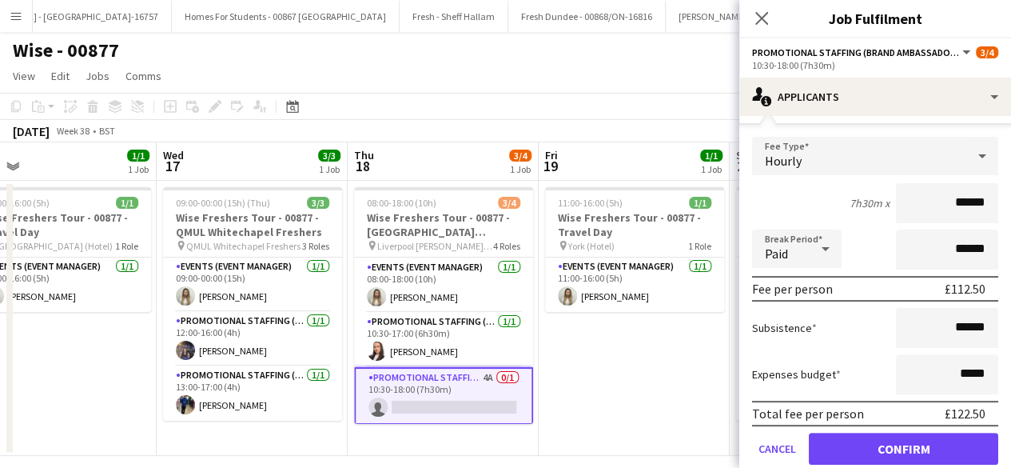
scroll to position [162, 0]
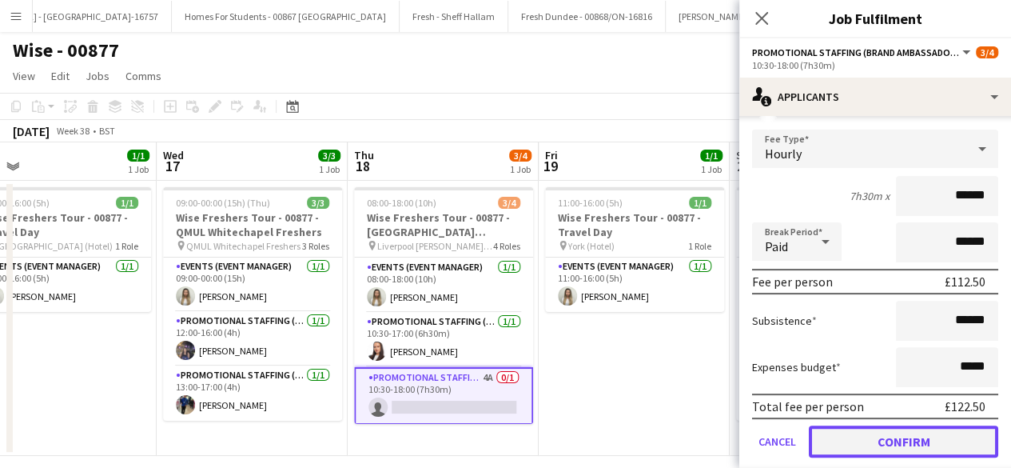
click at [868, 439] on button "Confirm" at bounding box center [903, 441] width 189 height 32
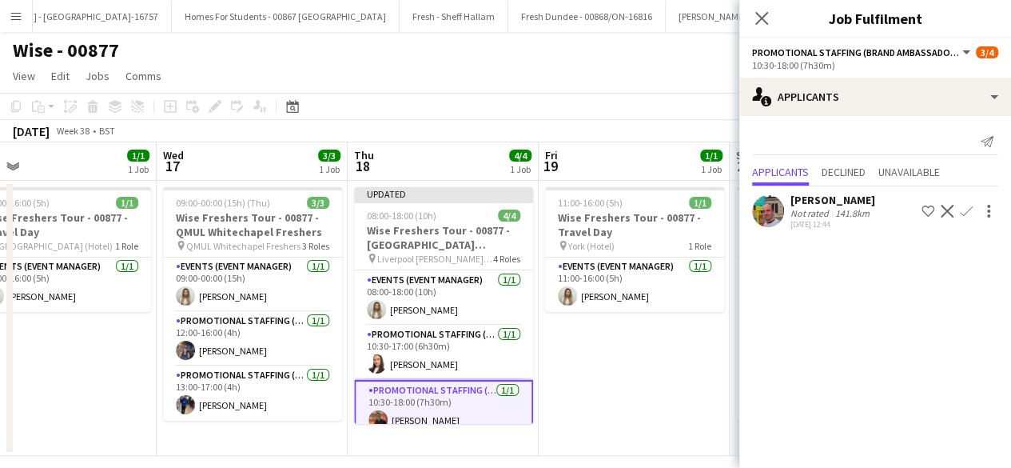
click at [710, 385] on app-date-cell "11:00-16:00 (5h) 1/1 Wise Freshers Tour - 00877 - Travel Day pin York (Hotel) 1…" at bounding box center [634, 318] width 191 height 275
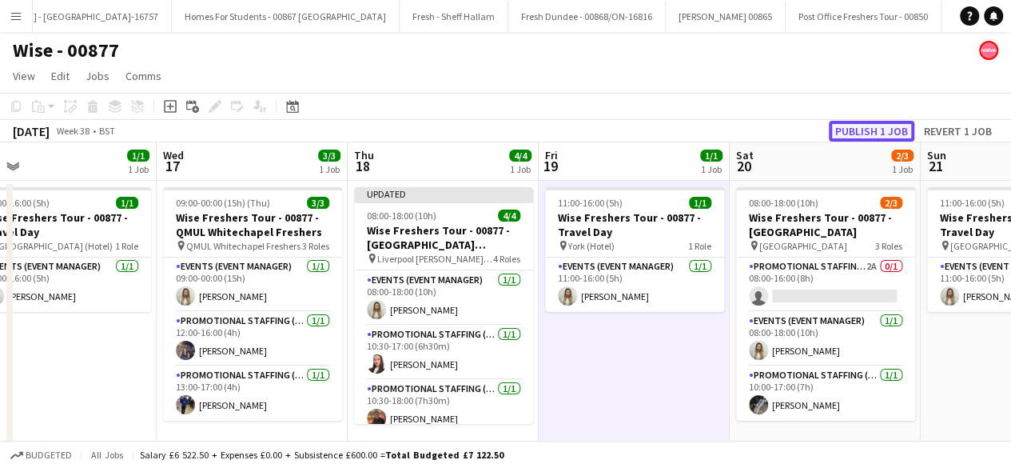
click at [870, 135] on button "Publish 1 job" at bounding box center [872, 131] width 86 height 21
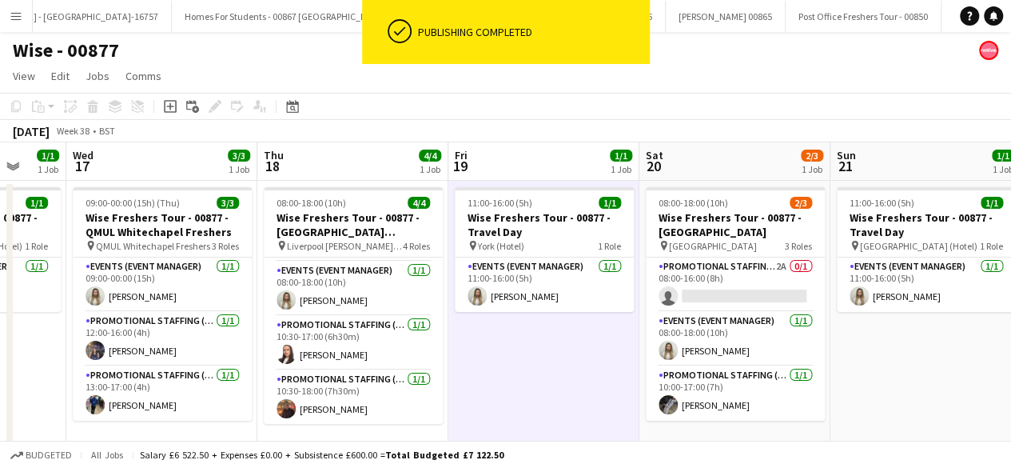
scroll to position [0, 508]
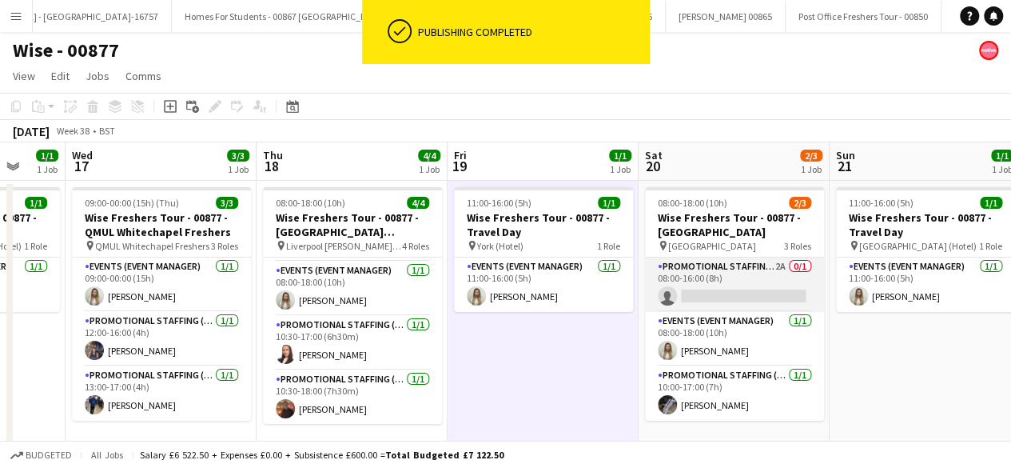
click at [727, 293] on app-card-role "Promotional Staffing (Brand Ambassadors) 2A 0/1 08:00-16:00 (8h) single-neutral…" at bounding box center [734, 284] width 179 height 54
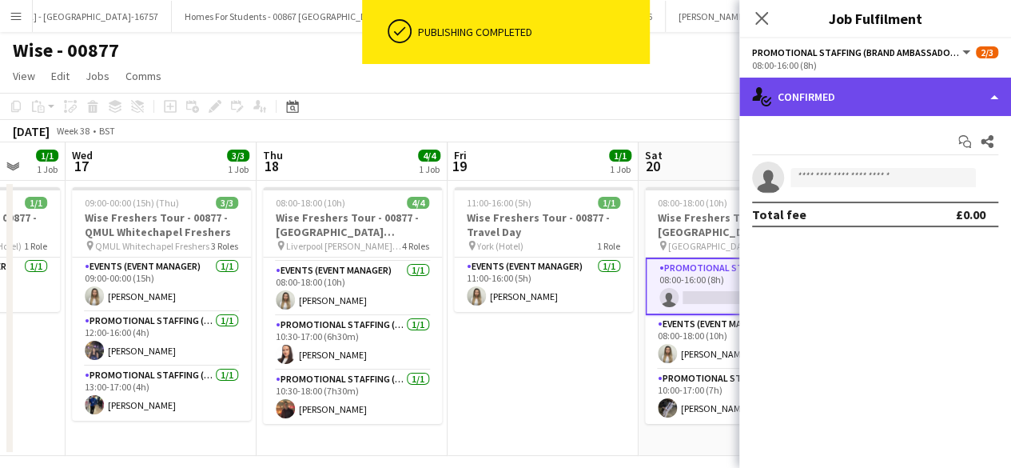
click at [932, 90] on div "single-neutral-actions-check-2 Confirmed" at bounding box center [876, 97] width 272 height 38
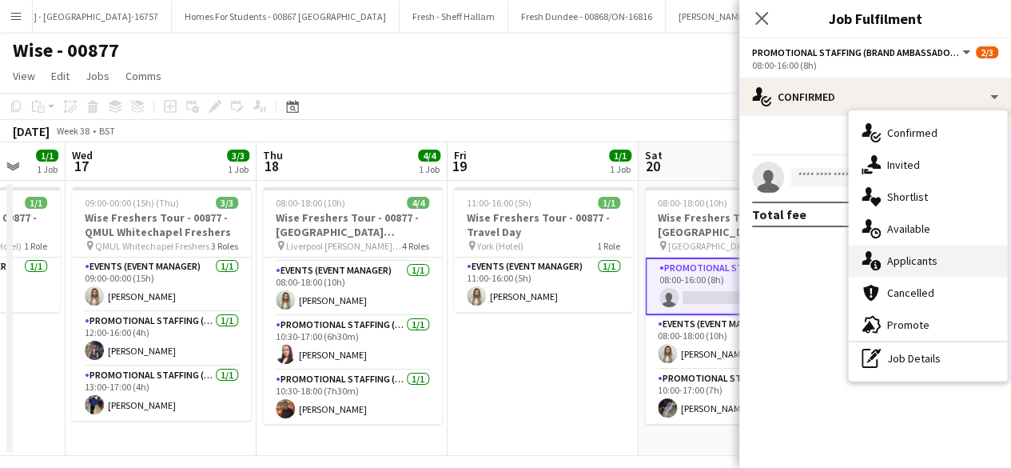
click at [928, 251] on div "single-neutral-actions-information Applicants" at bounding box center [928, 261] width 158 height 32
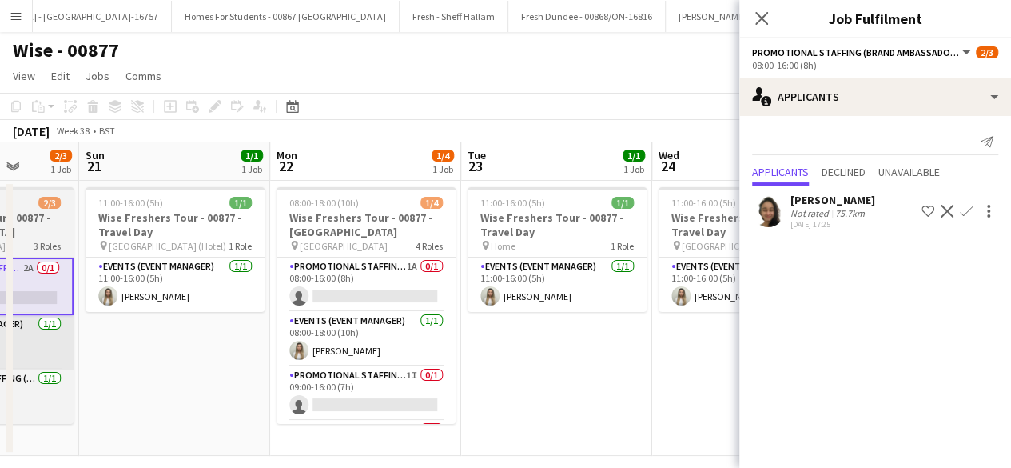
scroll to position [0, 498]
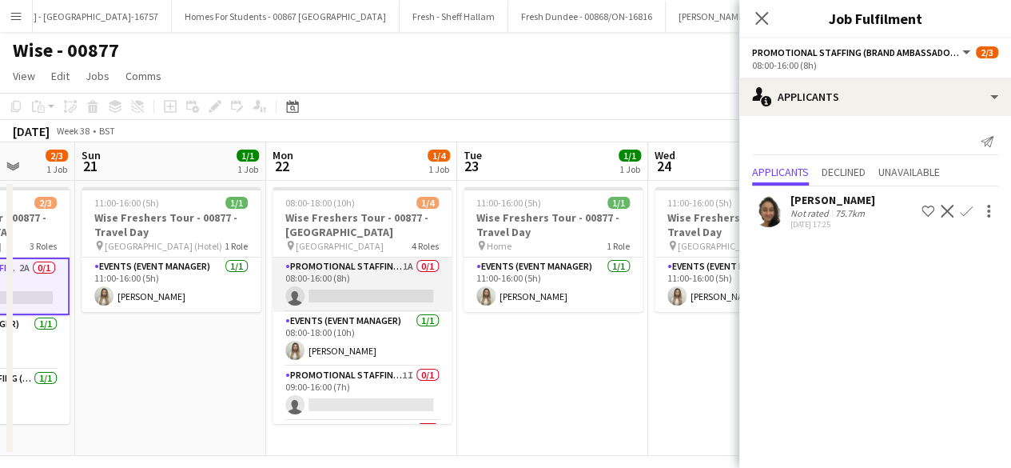
click at [366, 292] on app-card-role "Promotional Staffing (Brand Ambassadors) 1A 0/1 08:00-16:00 (8h) single-neutral…" at bounding box center [362, 284] width 179 height 54
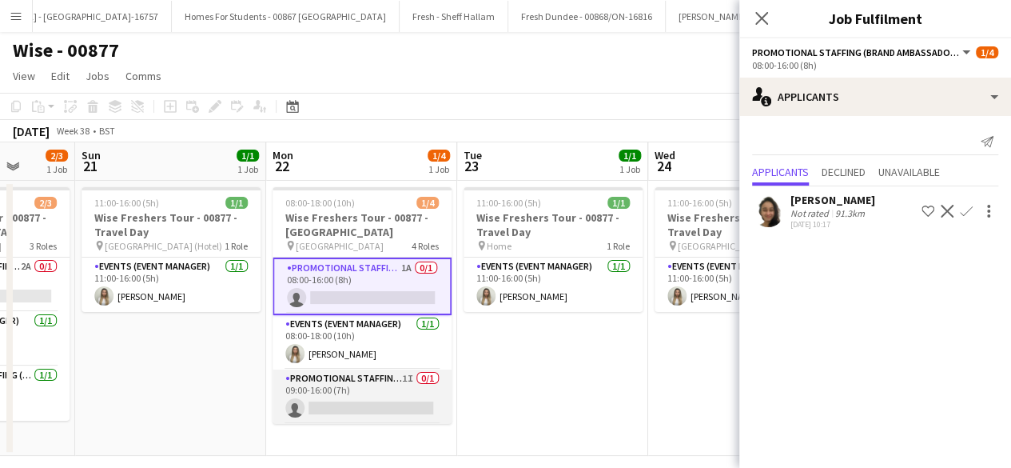
click at [374, 403] on app-card-role "Promotional Staffing (Brand Ambassadors) 1I 0/1 09:00-16:00 (7h) single-neutral…" at bounding box center [362, 396] width 179 height 54
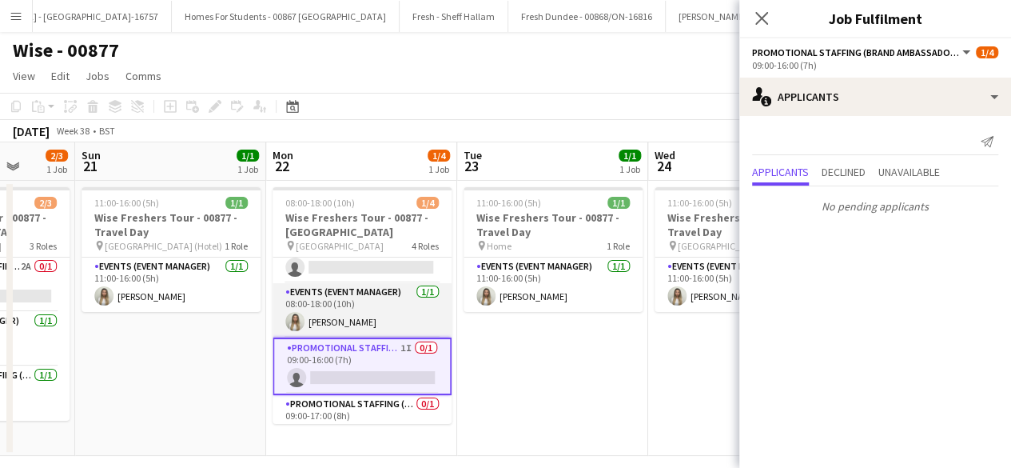
scroll to position [54, 0]
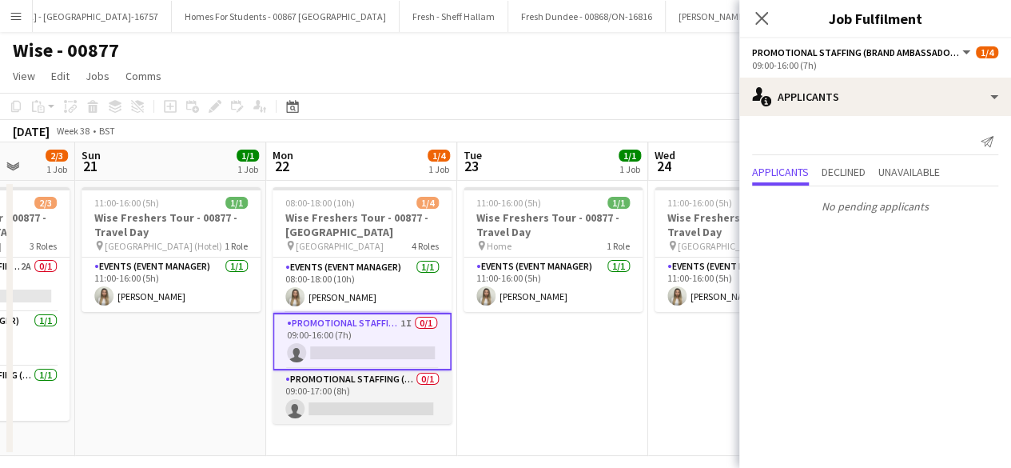
click at [364, 417] on app-card-role "Promotional Staffing (Brand Ambassadors) 0/1 09:00-17:00 (8h) single-neutral-ac…" at bounding box center [362, 397] width 179 height 54
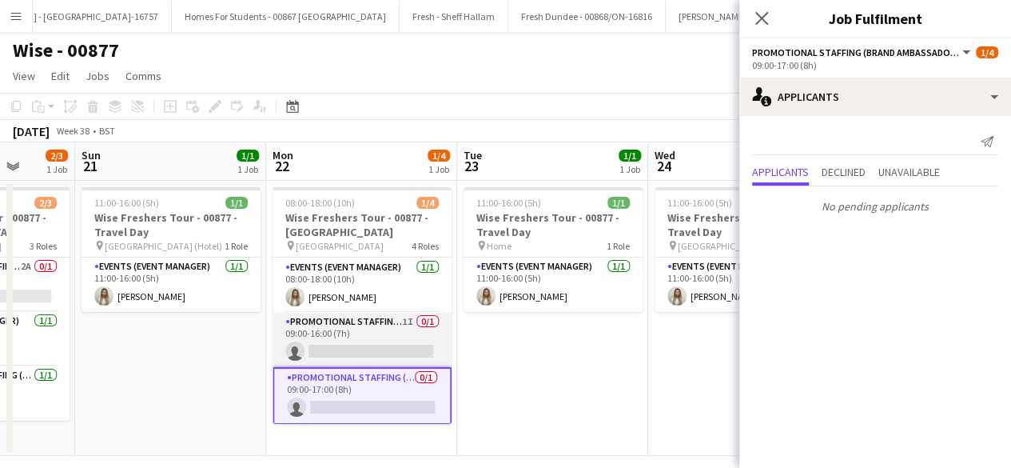
scroll to position [0, 0]
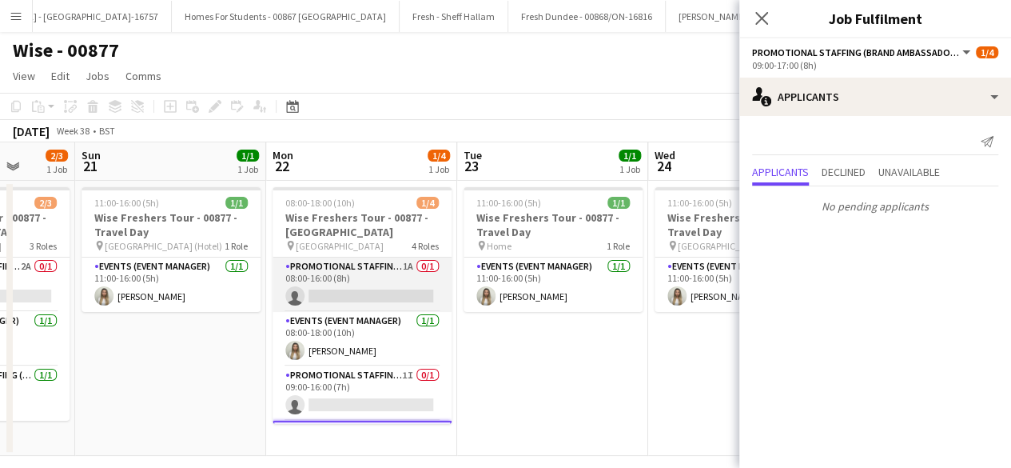
click at [379, 291] on app-card-role "Promotional Staffing (Brand Ambassadors) 1A 0/1 08:00-16:00 (8h) single-neutral…" at bounding box center [362, 284] width 179 height 54
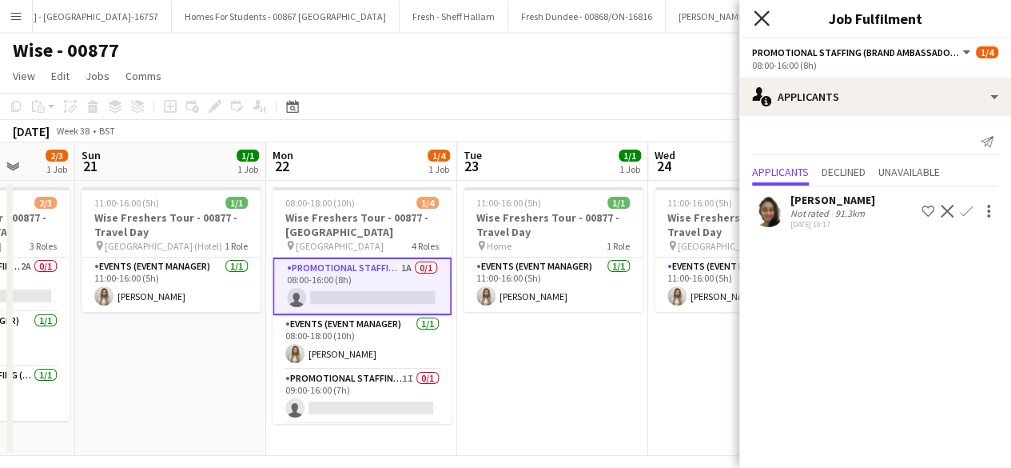
click at [764, 11] on icon "Close pop-in" at bounding box center [761, 17] width 15 height 15
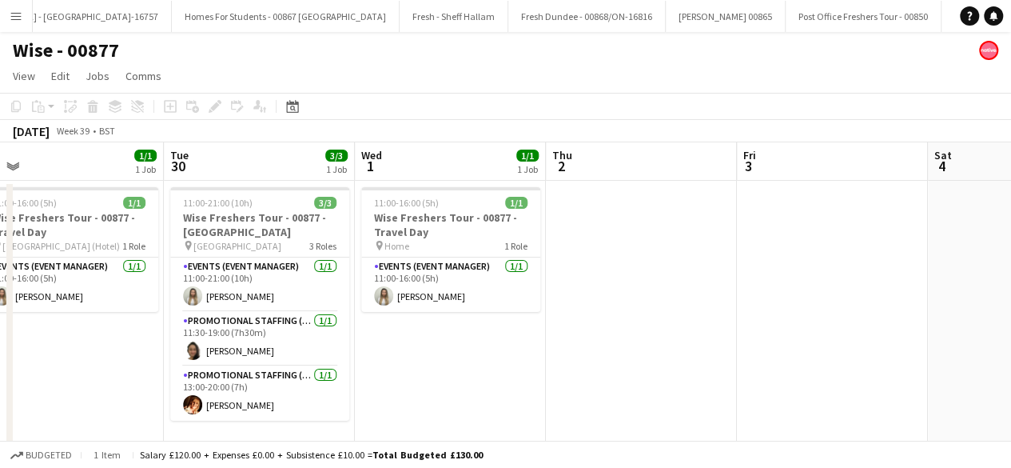
scroll to position [0, 373]
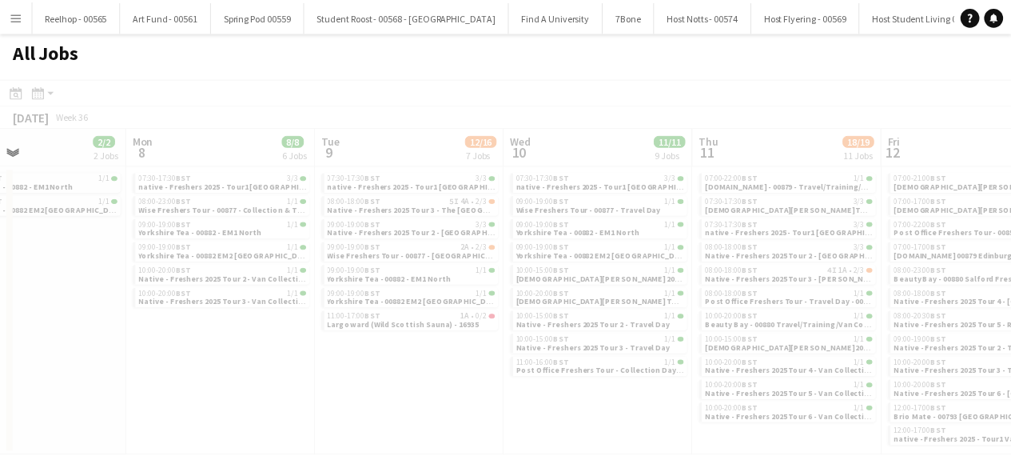
scroll to position [0, 491]
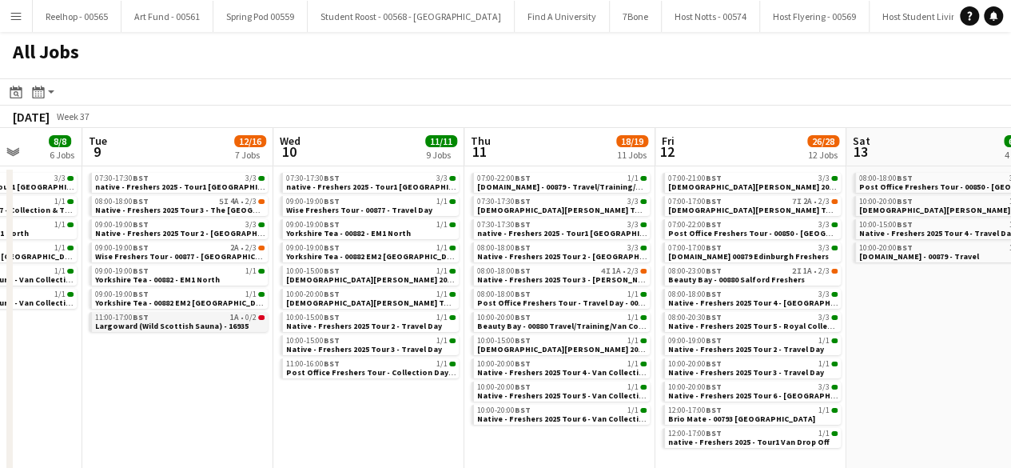
click at [217, 321] on span "Largoward (Wild Scottish Sauna) - 16935" at bounding box center [172, 326] width 154 height 10
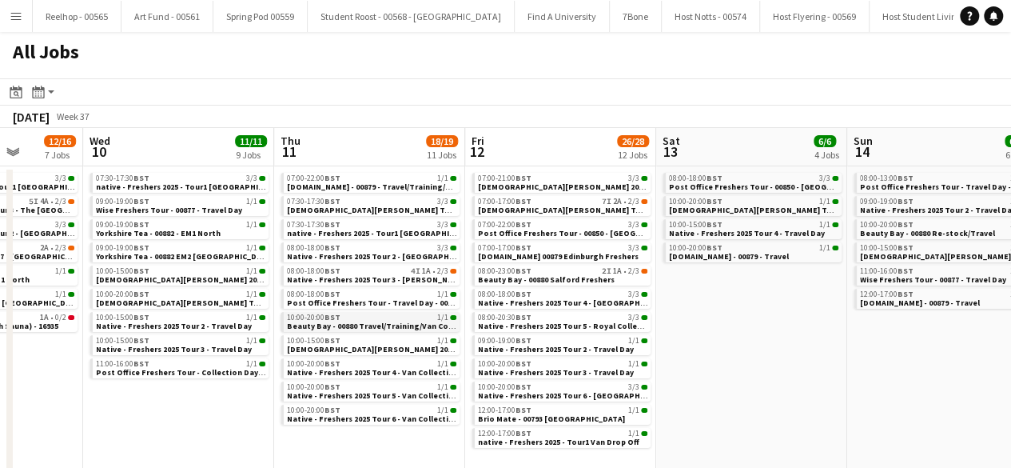
scroll to position [0, 489]
click at [365, 277] on span "Native - Freshers 2025 Tour 3 - [PERSON_NAME] University" at bounding box center [398, 279] width 220 height 10
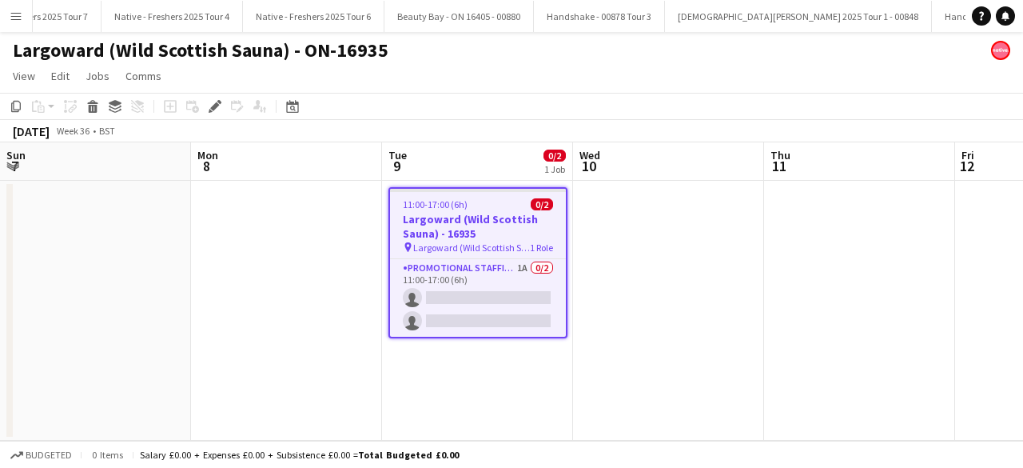
scroll to position [0, 550]
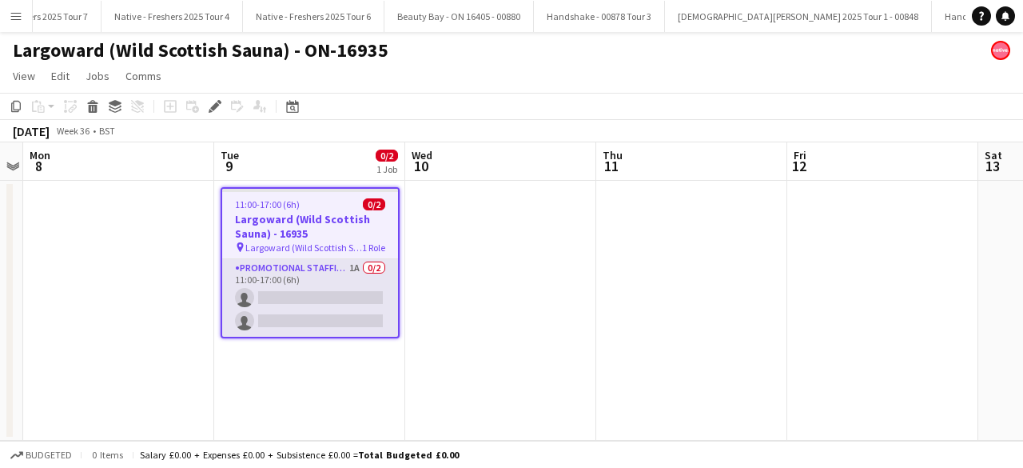
click at [318, 312] on app-card-role "Promotional Staffing (Brand Ambassadors) 1A 0/2 11:00-17:00 (6h) single-neutral…" at bounding box center [310, 298] width 176 height 78
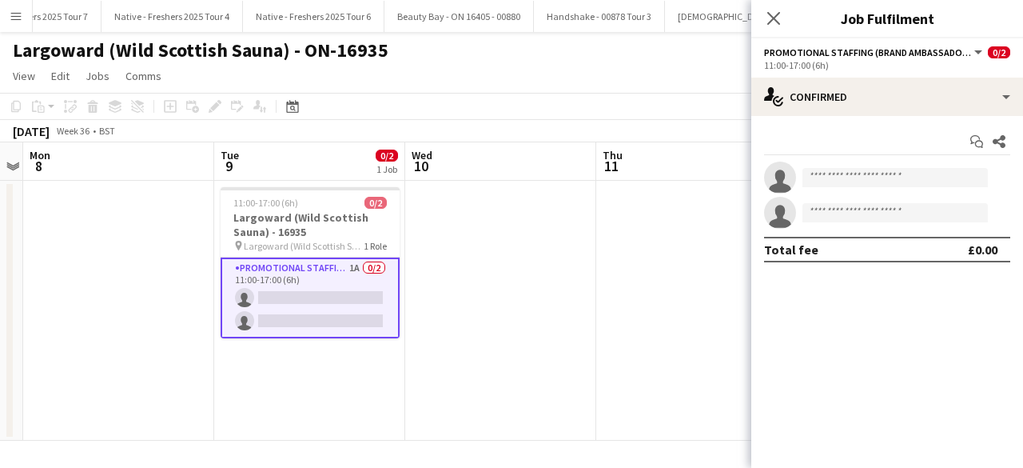
scroll to position [0, 0]
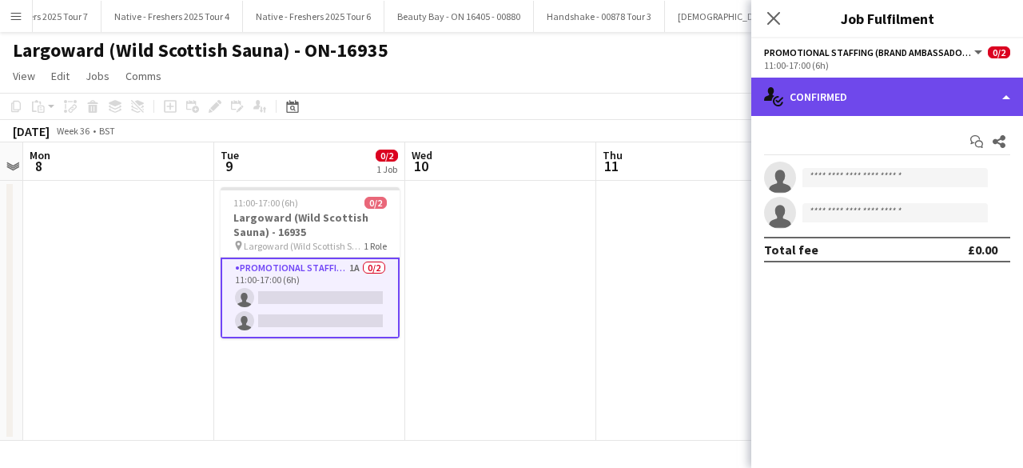
click at [906, 85] on div "single-neutral-actions-check-2 Confirmed" at bounding box center [888, 97] width 272 height 38
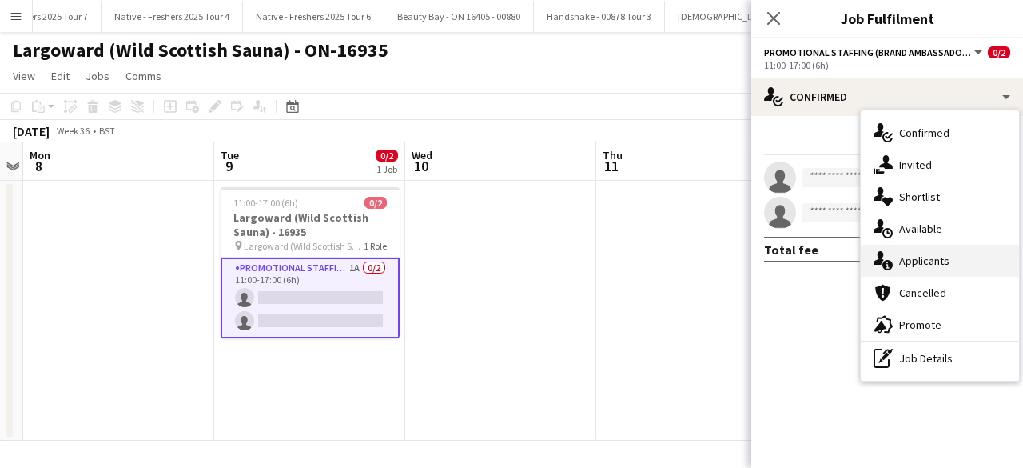
click at [926, 260] on div "single-neutral-actions-information Applicants" at bounding box center [940, 261] width 158 height 32
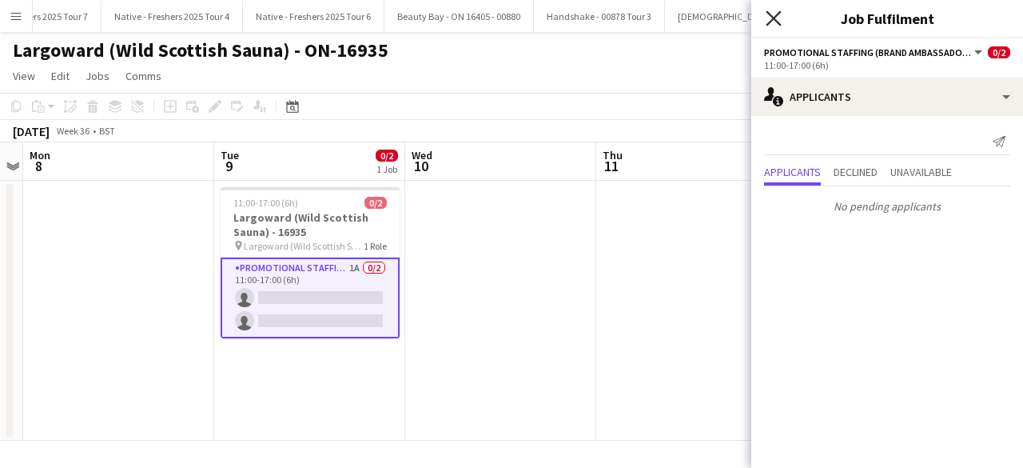
click at [776, 17] on icon at bounding box center [773, 17] width 15 height 15
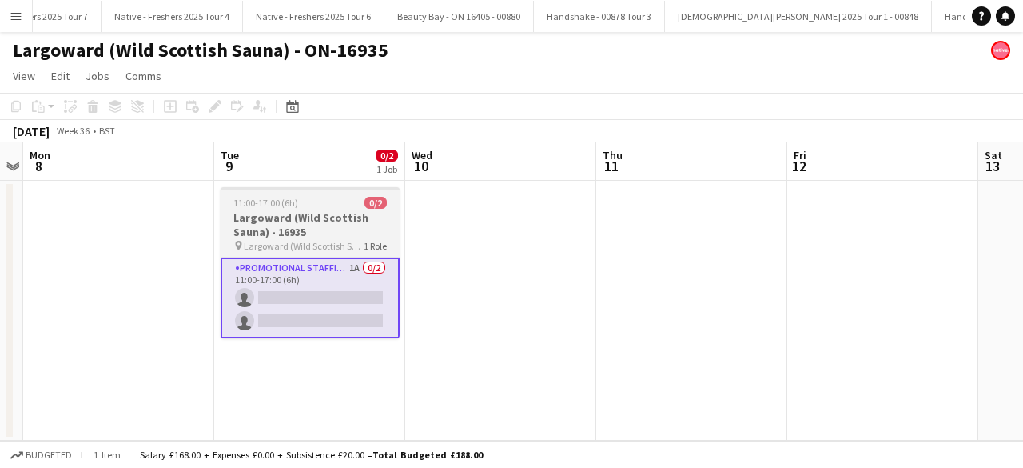
click at [323, 204] on div "11:00-17:00 (6h) 0/2" at bounding box center [310, 203] width 179 height 12
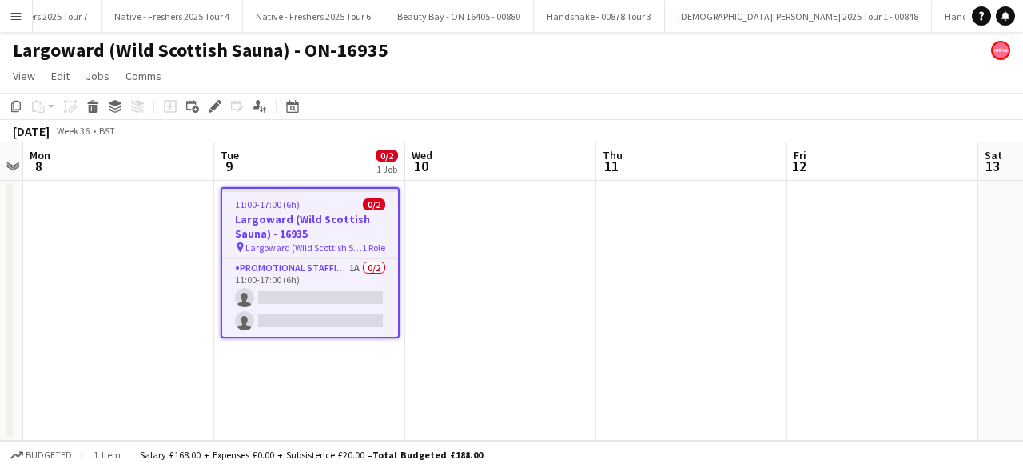
click at [323, 204] on div "11:00-17:00 (6h) 0/2" at bounding box center [310, 204] width 176 height 12
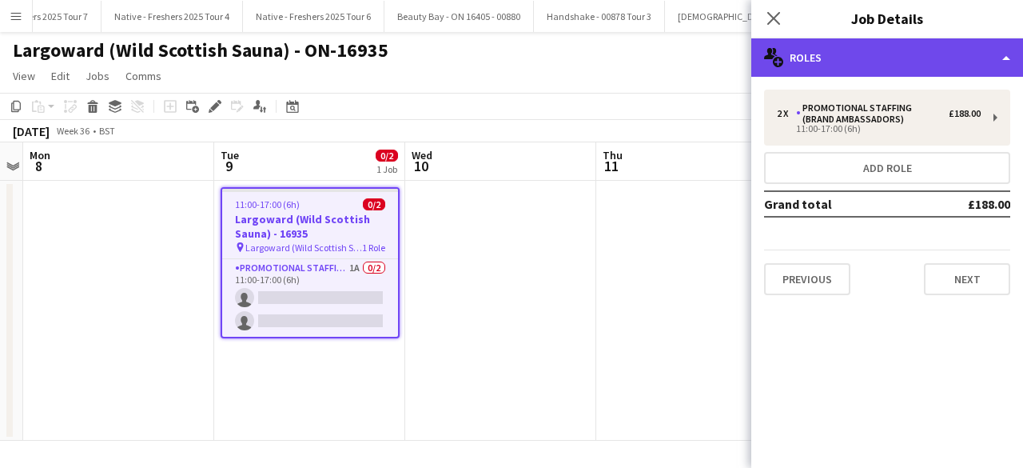
click at [883, 60] on div "multiple-users-add Roles" at bounding box center [888, 57] width 272 height 38
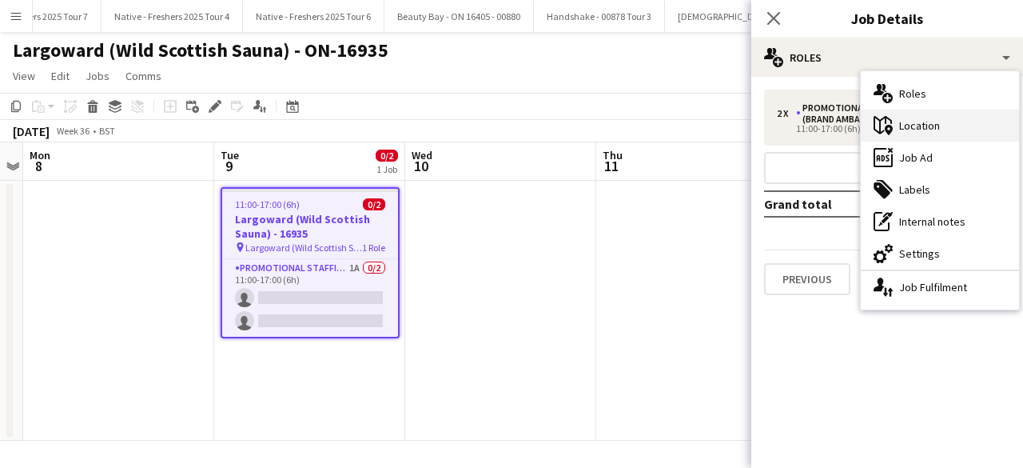
click at [933, 125] on div "maps-pin-1 Location" at bounding box center [940, 126] width 158 height 32
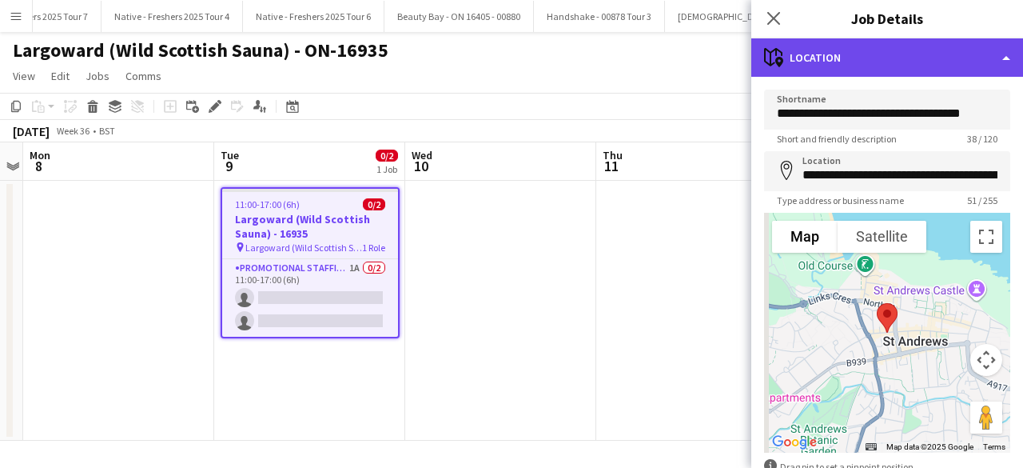
click at [906, 55] on div "maps-pin-1 Location" at bounding box center [888, 57] width 272 height 38
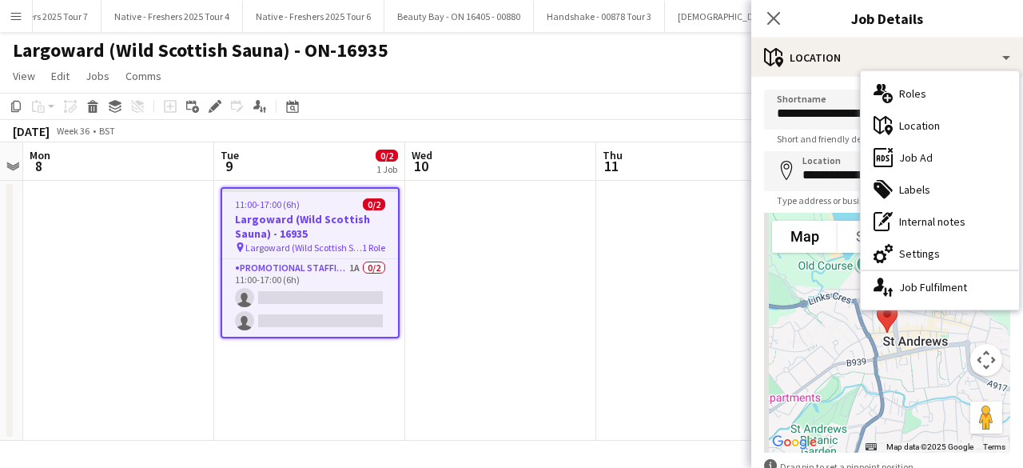
click at [574, 291] on app-date-cell at bounding box center [500, 311] width 191 height 260
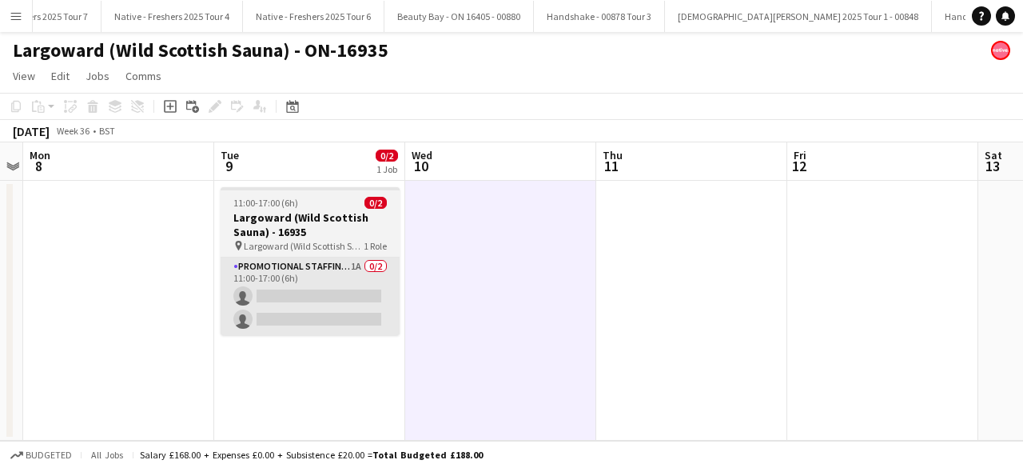
click at [315, 260] on app-card-role "Promotional Staffing (Brand Ambassadors) 1A 0/2 11:00-17:00 (6h) single-neutral…" at bounding box center [310, 296] width 179 height 78
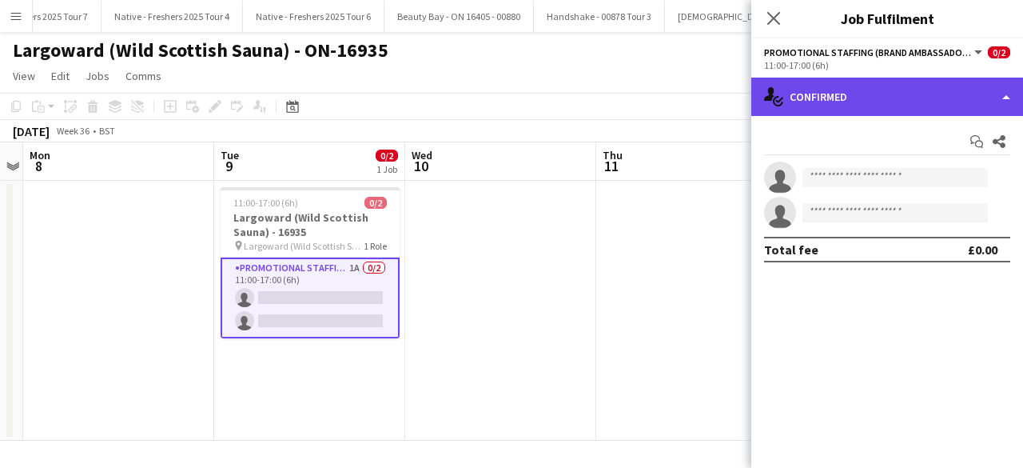
click at [888, 82] on div "single-neutral-actions-check-2 Confirmed" at bounding box center [888, 97] width 272 height 38
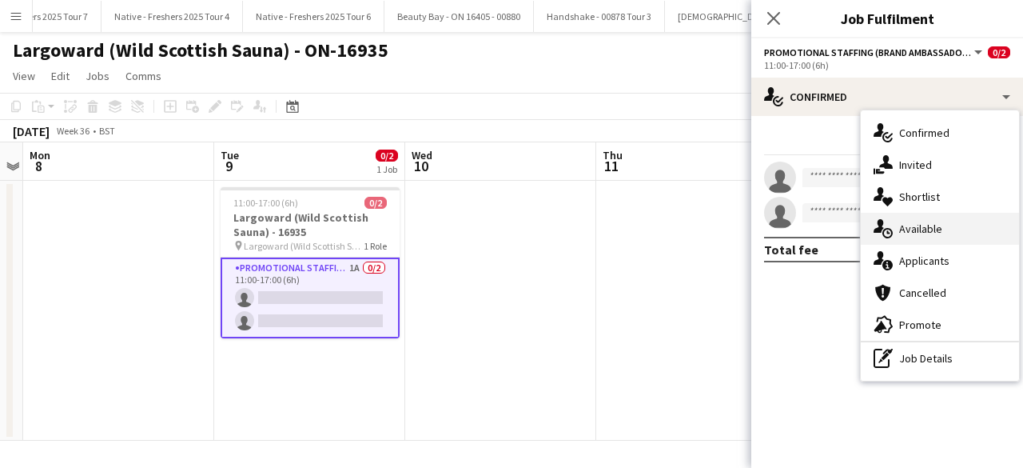
click at [934, 234] on div "single-neutral-actions-upload Available" at bounding box center [940, 229] width 158 height 32
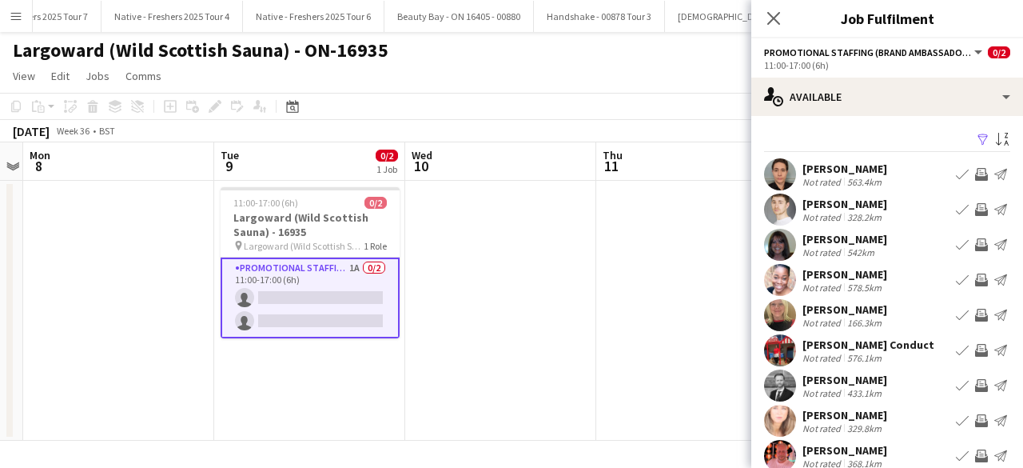
click at [977, 135] on app-icon "Filter" at bounding box center [983, 140] width 13 height 15
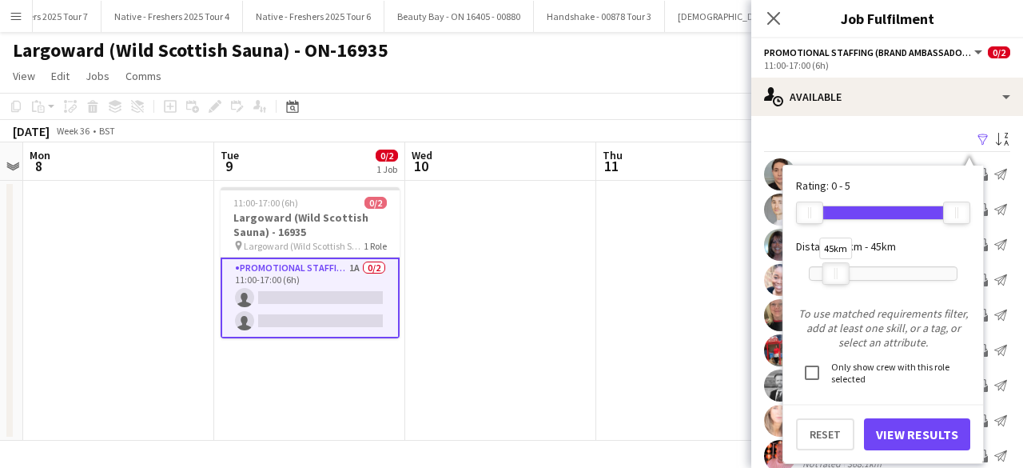
drag, startPoint x: 951, startPoint y: 271, endPoint x: 830, endPoint y: 275, distance: 121.6
click at [830, 275] on div at bounding box center [837, 273] width 26 height 21
click at [904, 426] on button "View Results" at bounding box center [917, 434] width 106 height 32
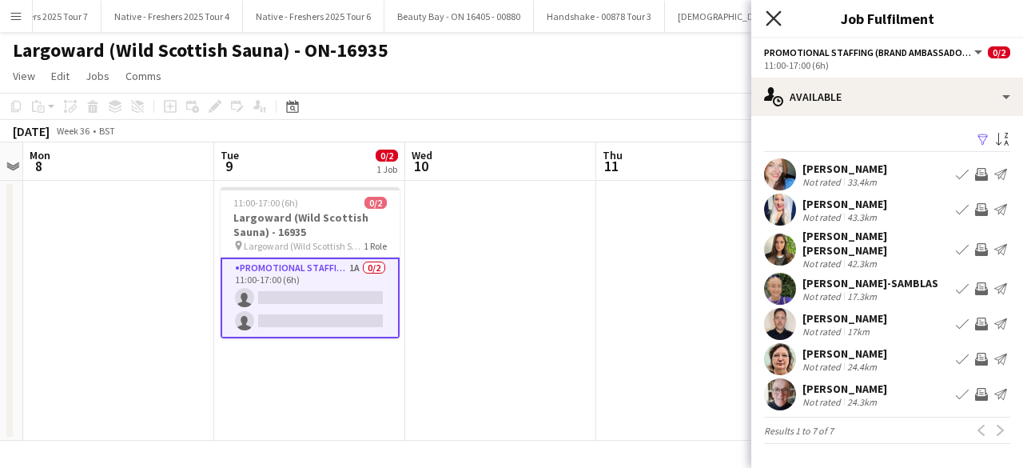
click at [771, 20] on icon at bounding box center [773, 17] width 15 height 15
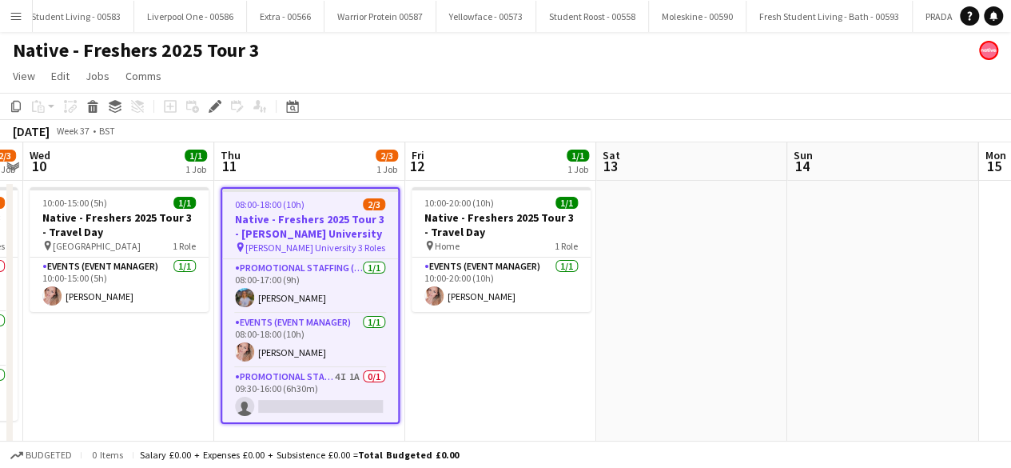
scroll to position [0, 13241]
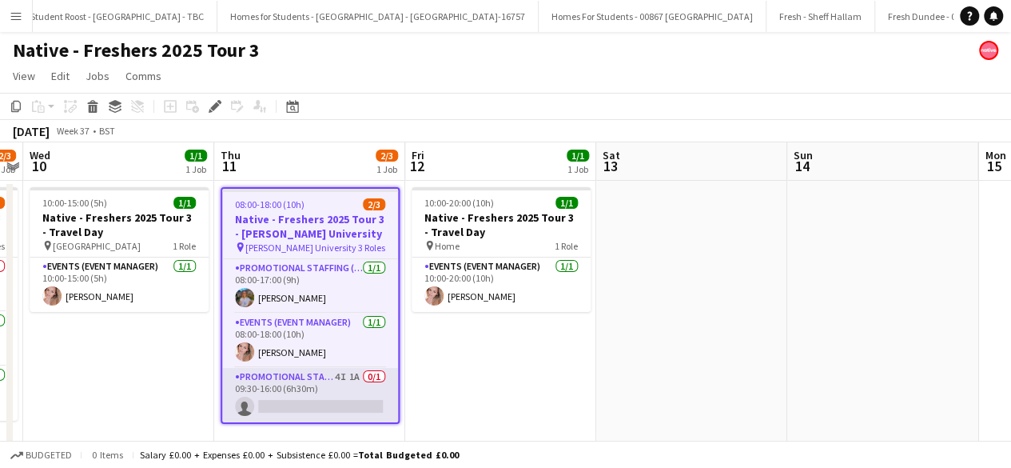
click at [331, 388] on app-card-role "Promotional Staffing (Brand Ambassadors) 4I 1A 0/1 09:30-16:00 (6h30m) single-n…" at bounding box center [310, 395] width 176 height 54
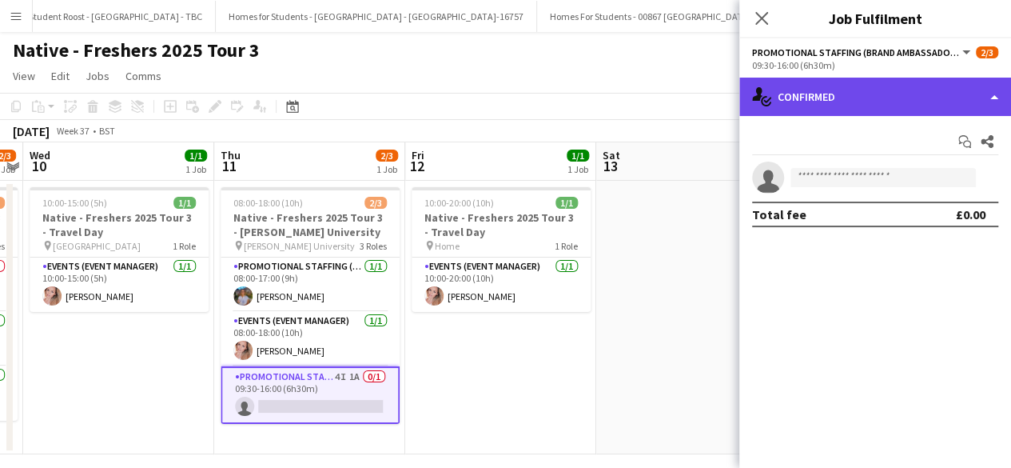
click at [873, 100] on div "single-neutral-actions-check-2 Confirmed" at bounding box center [876, 97] width 272 height 38
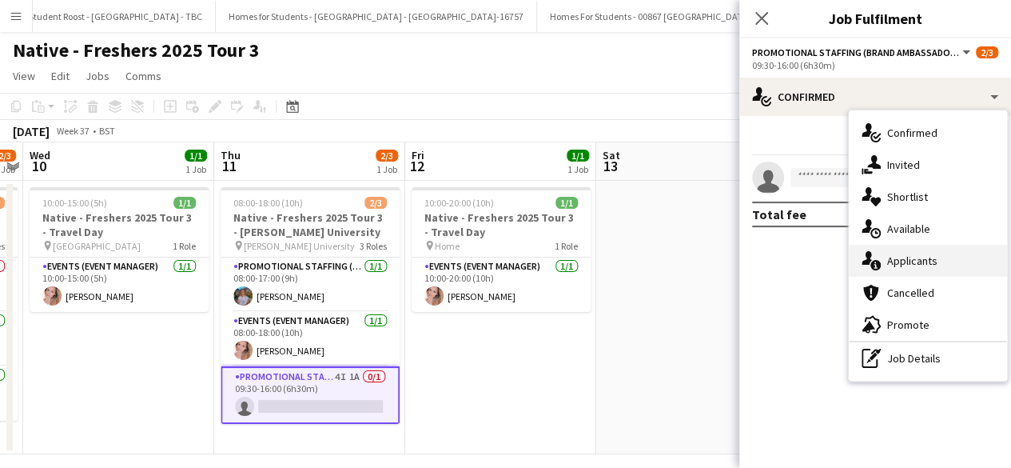
click at [910, 255] on div "single-neutral-actions-information Applicants" at bounding box center [928, 261] width 158 height 32
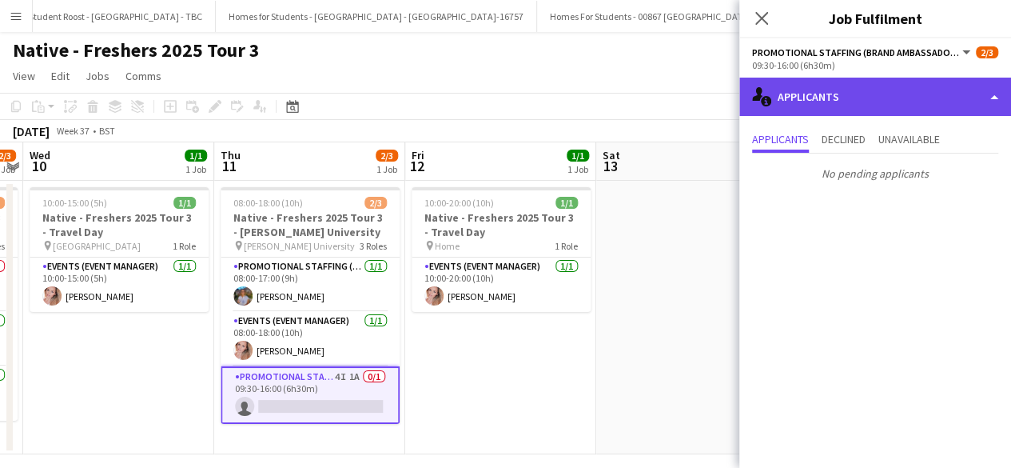
click at [868, 99] on div "single-neutral-actions-information Applicants" at bounding box center [876, 97] width 272 height 38
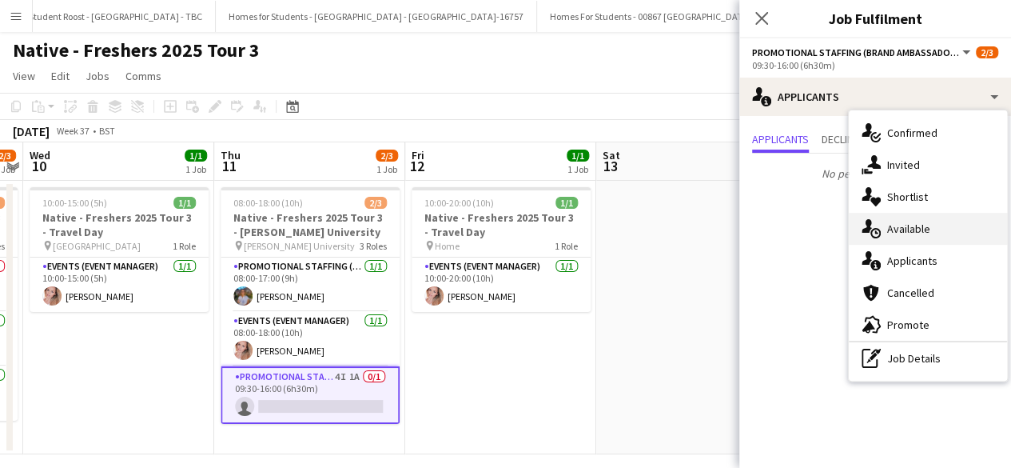
click at [918, 221] on div "single-neutral-actions-upload Available" at bounding box center [928, 229] width 158 height 32
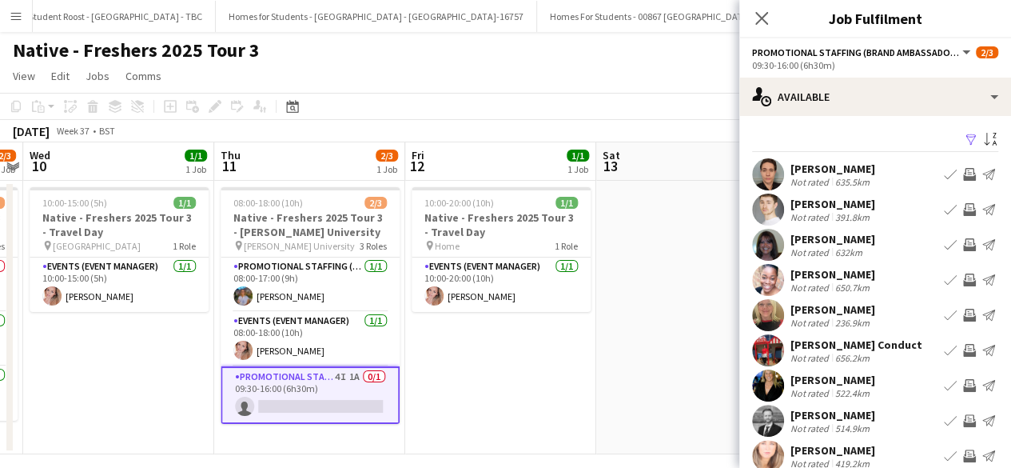
click at [965, 138] on app-icon "Filter" at bounding box center [971, 140] width 13 height 15
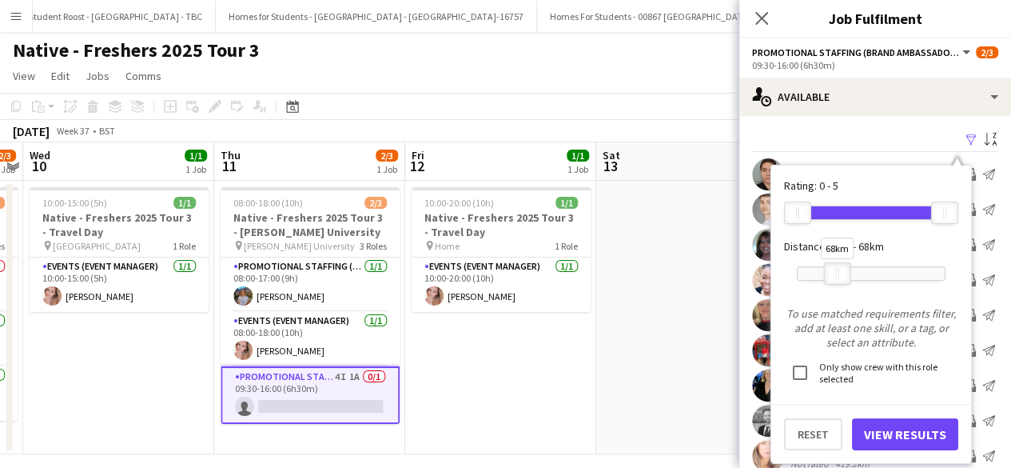
drag, startPoint x: 939, startPoint y: 273, endPoint x: 831, endPoint y: 269, distance: 108.0
click at [831, 269] on div at bounding box center [838, 273] width 26 height 21
click at [886, 428] on button "View Results" at bounding box center [905, 434] width 106 height 32
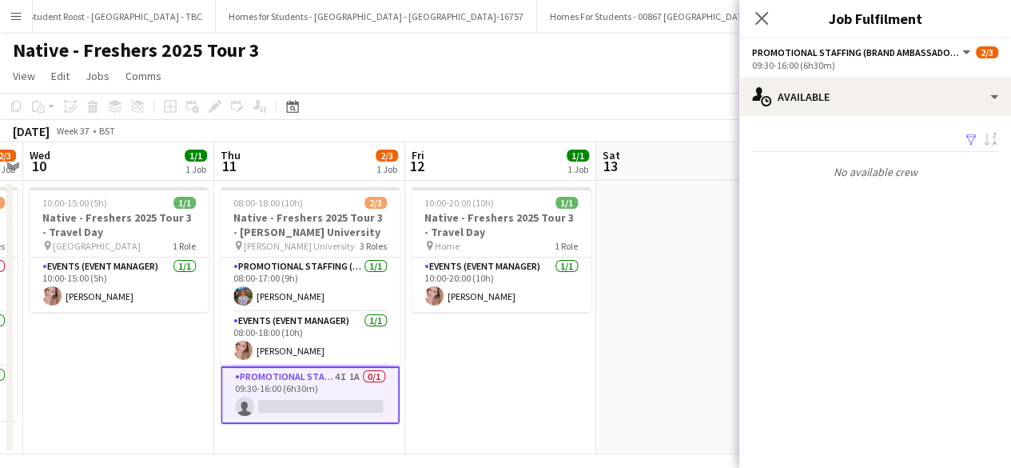
click at [974, 136] on app-icon "Filter" at bounding box center [971, 140] width 13 height 15
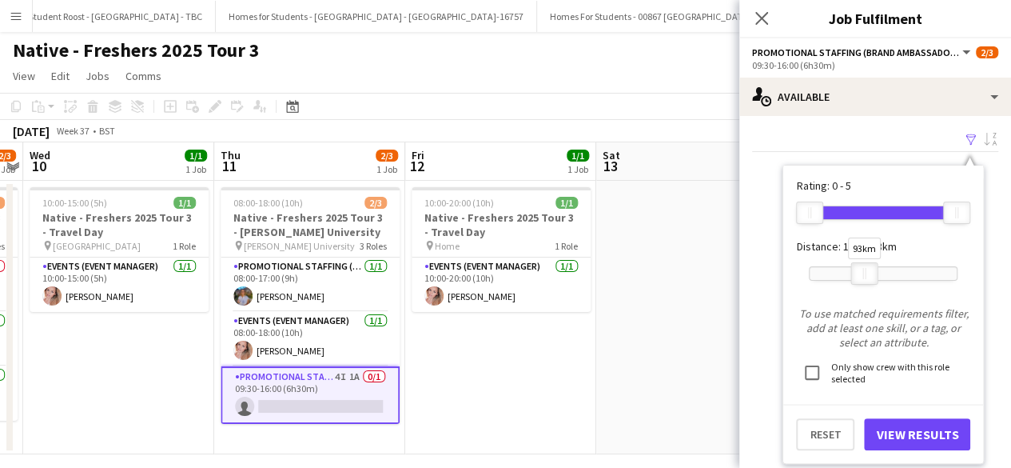
drag, startPoint x: 851, startPoint y: 266, endPoint x: 866, endPoint y: 270, distance: 15.7
click at [866, 270] on div "93km" at bounding box center [865, 273] width 27 height 22
click at [901, 428] on button "View Results" at bounding box center [917, 434] width 106 height 32
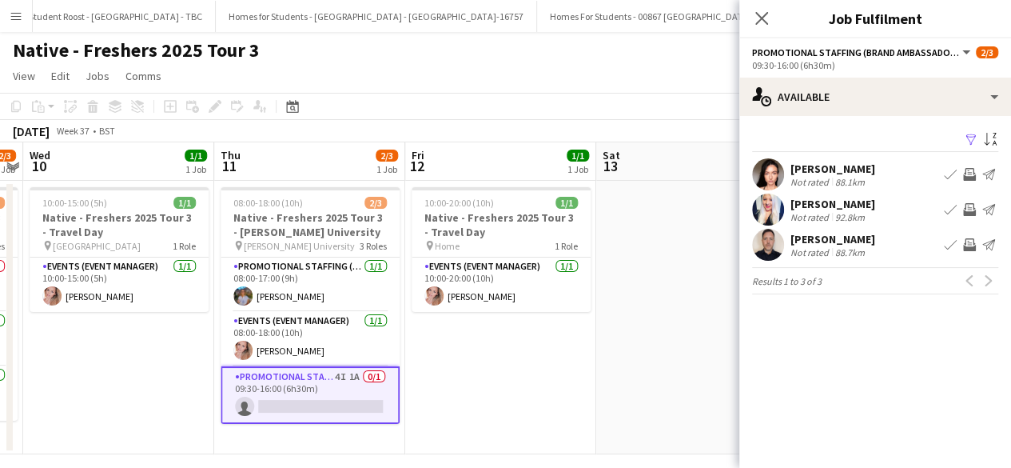
click at [764, 205] on app-user-avatar at bounding box center [768, 209] width 32 height 32
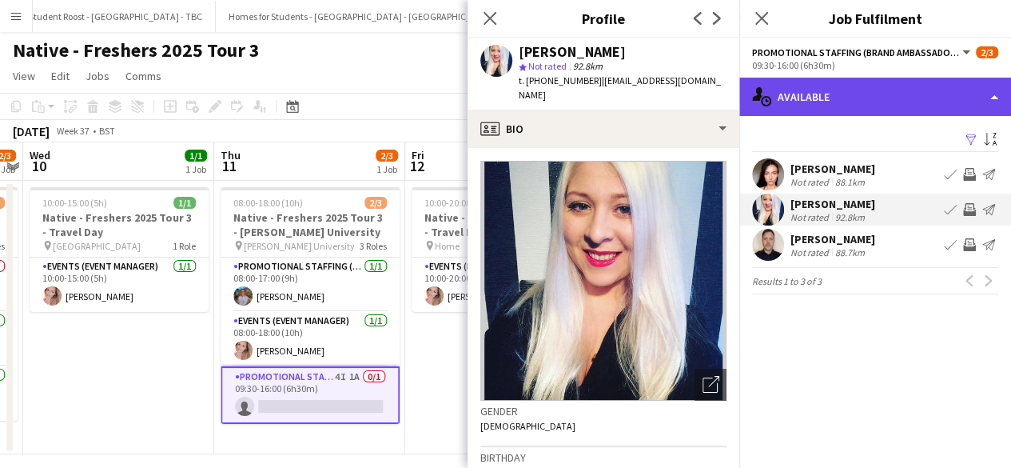
click at [844, 94] on div "single-neutral-actions-upload Available" at bounding box center [876, 97] width 272 height 38
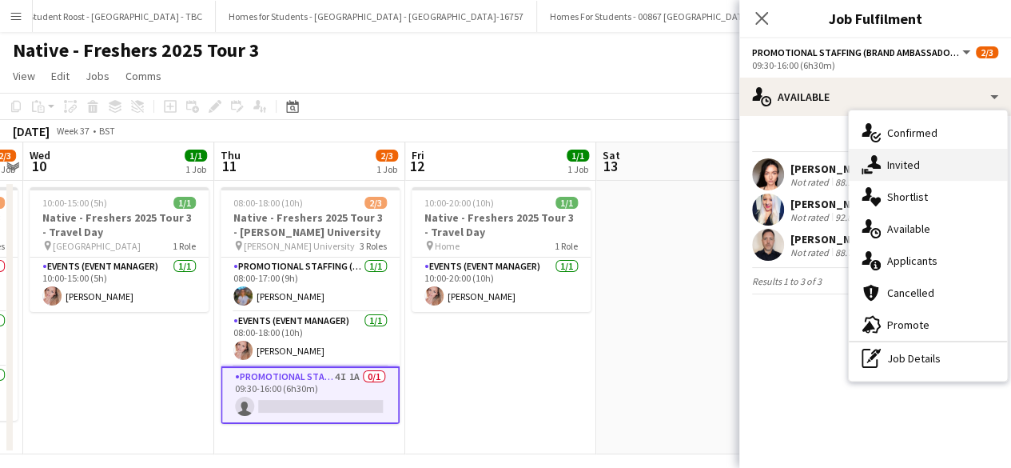
click at [908, 159] on div "single-neutral-actions-share-1 Invited" at bounding box center [928, 165] width 158 height 32
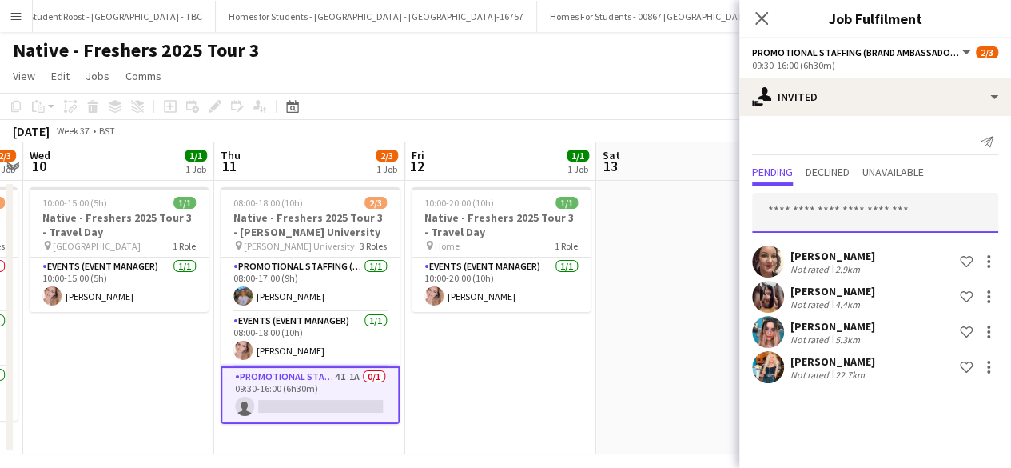
click at [804, 211] on input "text" at bounding box center [875, 213] width 246 height 40
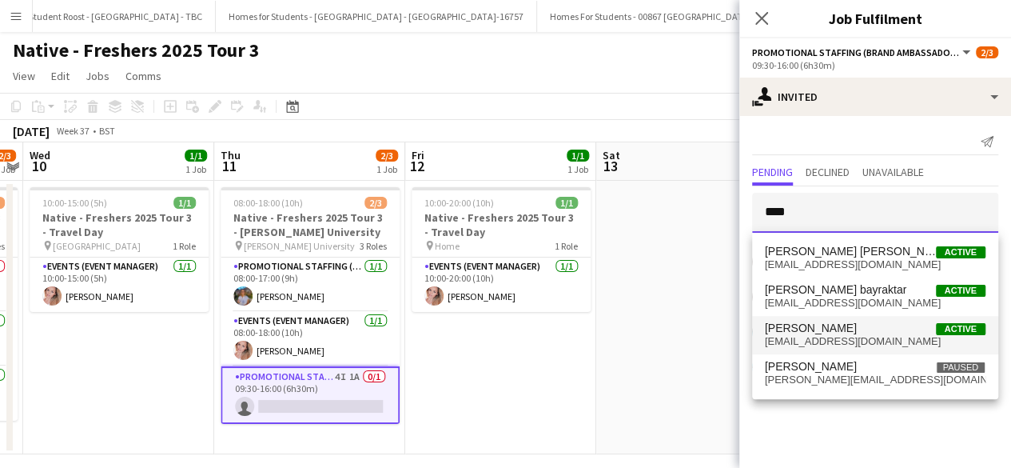
type input "****"
click at [818, 341] on span "[EMAIL_ADDRESS][DOMAIN_NAME]" at bounding box center [875, 341] width 221 height 13
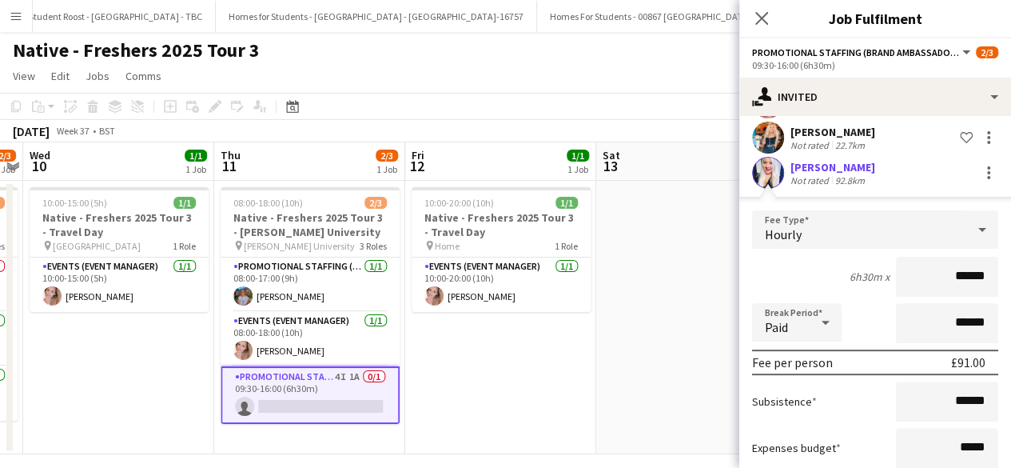
scroll to position [230, 0]
click at [955, 400] on input "******" at bounding box center [947, 401] width 102 height 40
type input "**"
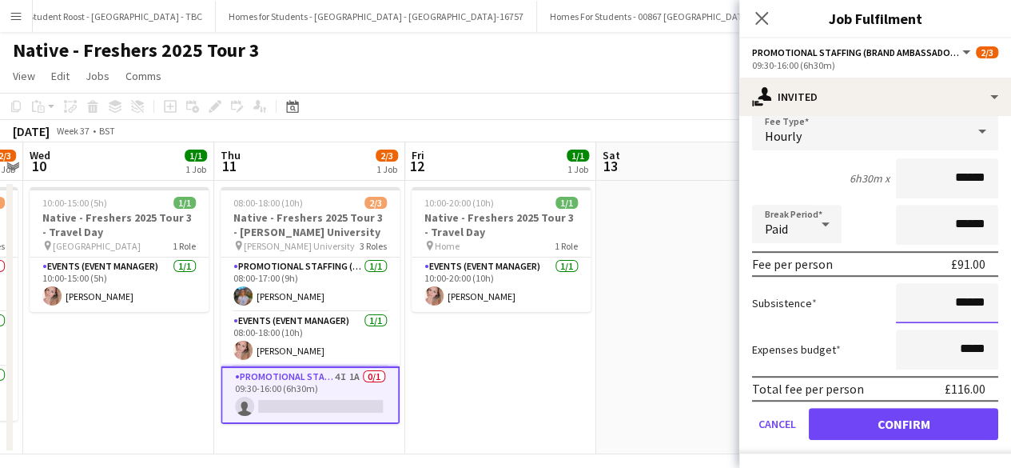
type input "******"
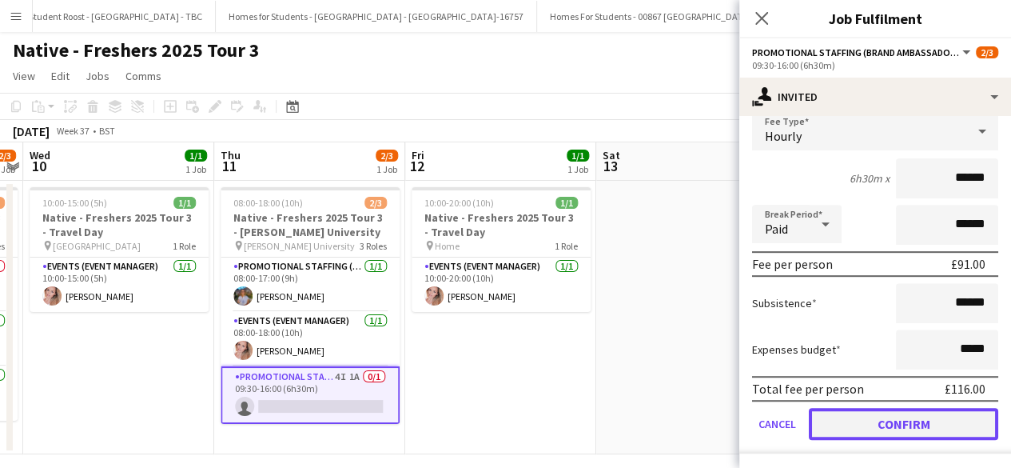
click at [928, 429] on button "Confirm" at bounding box center [903, 424] width 189 height 32
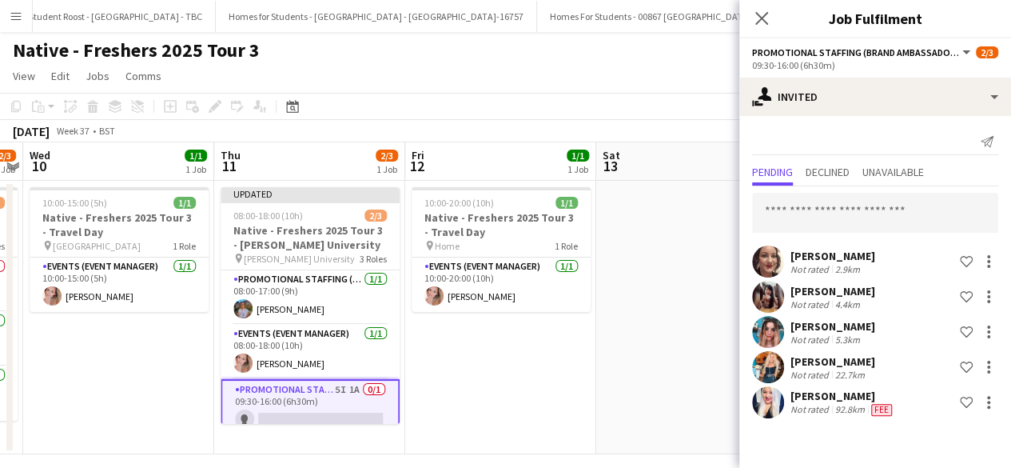
scroll to position [0, 0]
click at [683, 269] on app-date-cell at bounding box center [691, 317] width 191 height 273
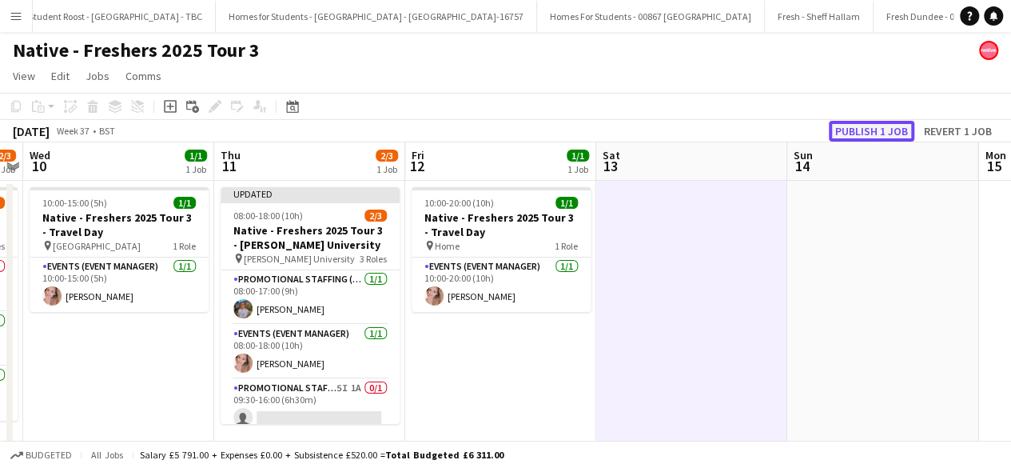
click at [883, 130] on button "Publish 1 job" at bounding box center [872, 131] width 86 height 21
